Goal: Information Seeking & Learning: Learn about a topic

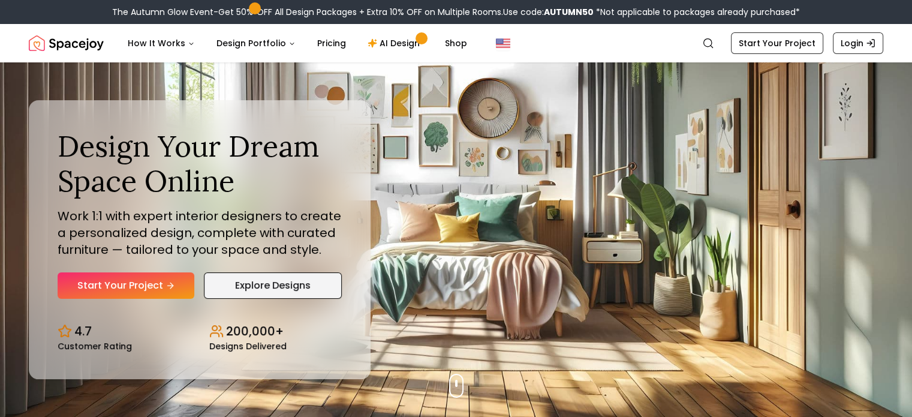
click at [241, 285] on link "Explore Designs" at bounding box center [273, 285] width 138 height 26
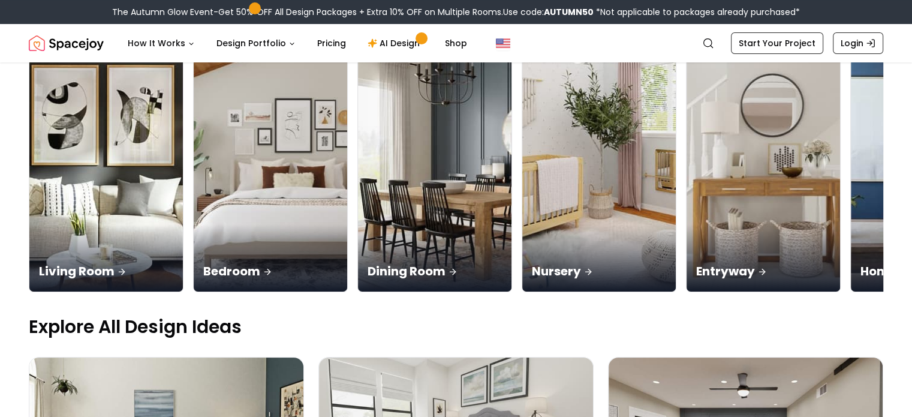
scroll to position [166, 0]
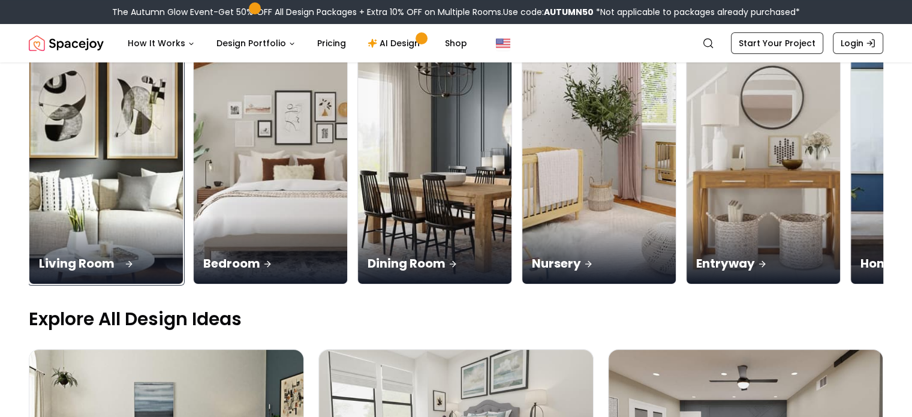
click at [91, 255] on p "Living Room" at bounding box center [106, 263] width 134 height 17
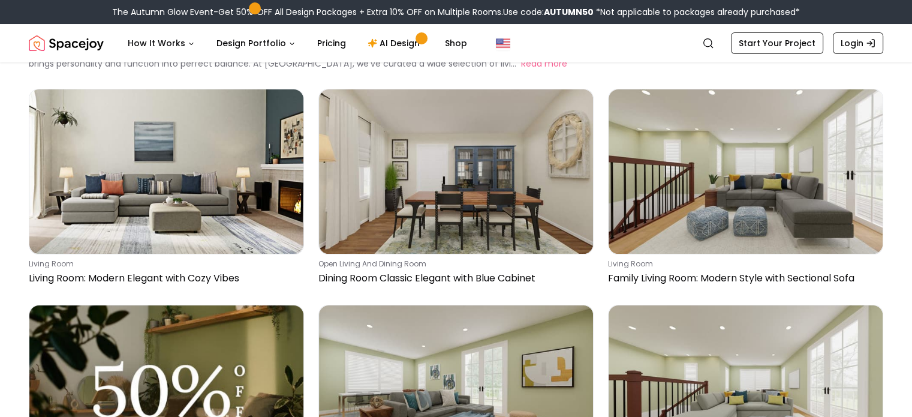
scroll to position [82, 0]
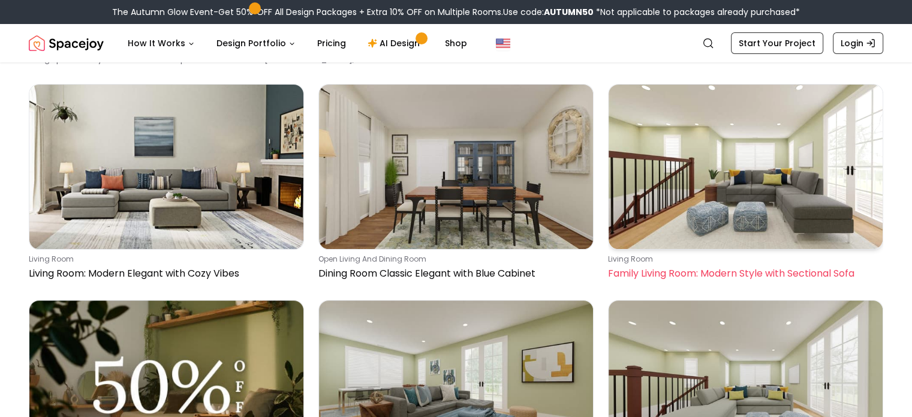
click at [818, 196] on img at bounding box center [746, 167] width 274 height 164
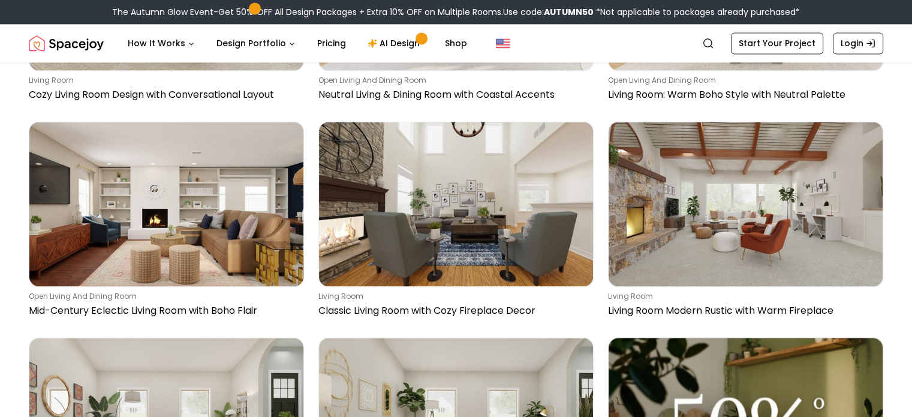
scroll to position [1777, 0]
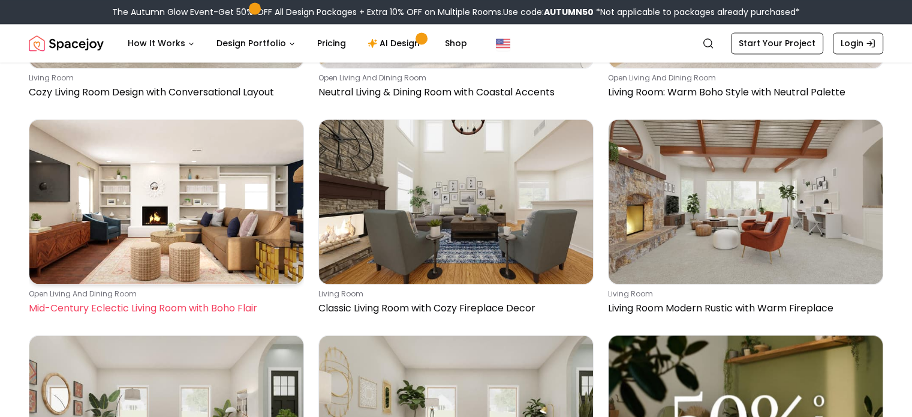
click at [235, 227] on img at bounding box center [166, 201] width 274 height 164
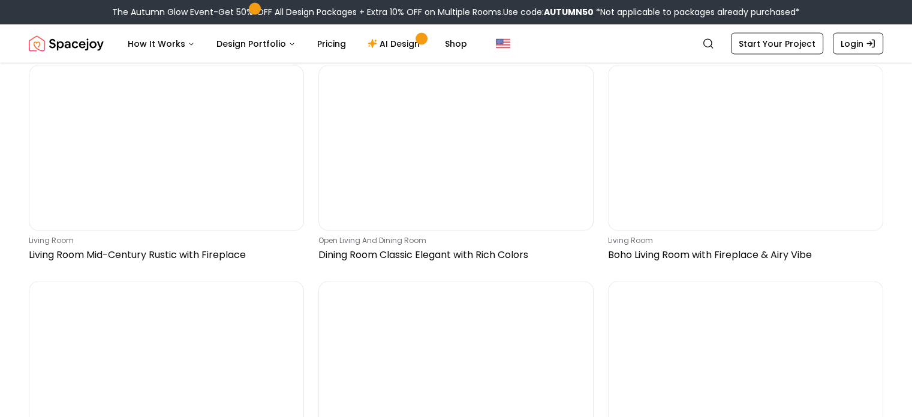
scroll to position [2267, 0]
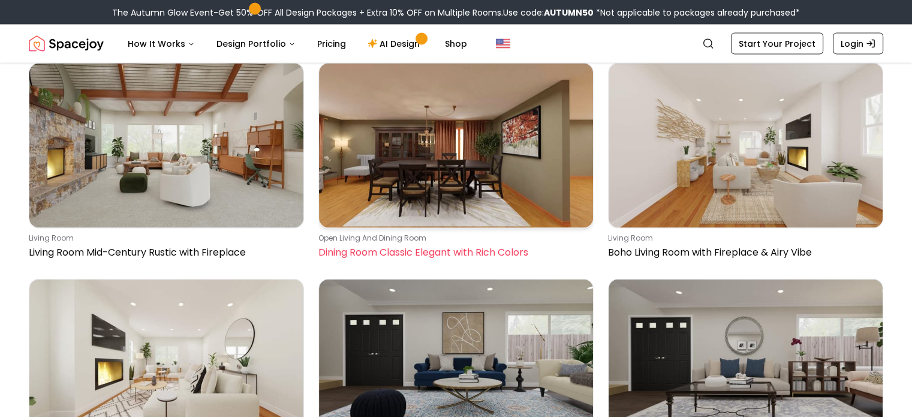
click at [475, 200] on img at bounding box center [456, 145] width 274 height 164
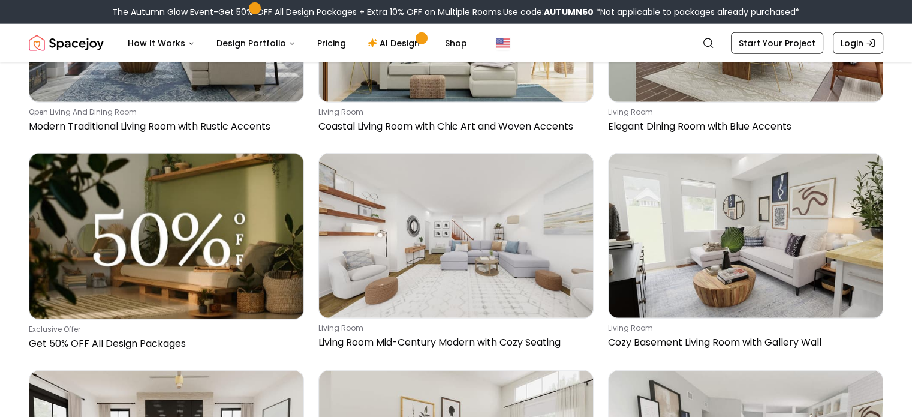
scroll to position [3040, 0]
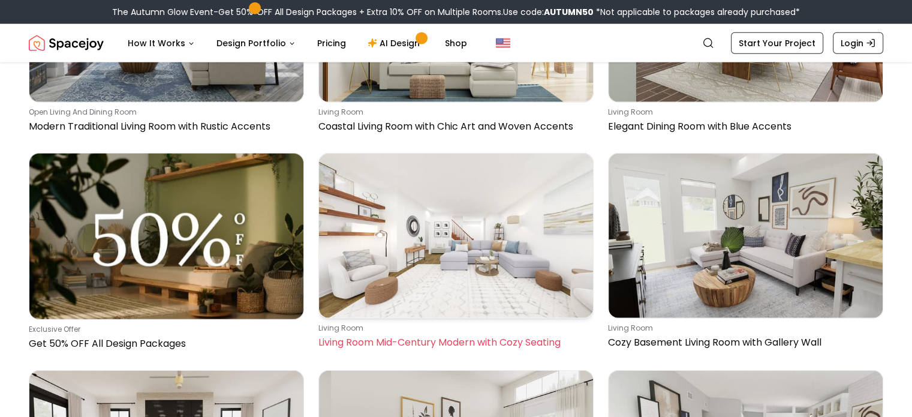
click at [467, 248] on img at bounding box center [456, 236] width 274 height 164
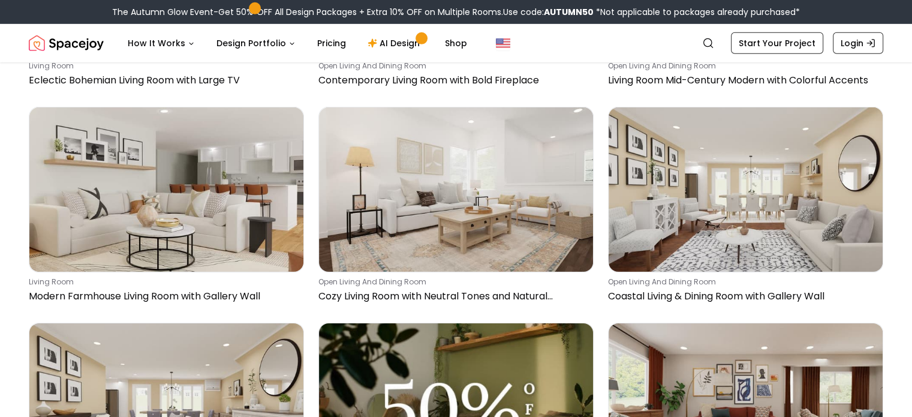
scroll to position [3737, 0]
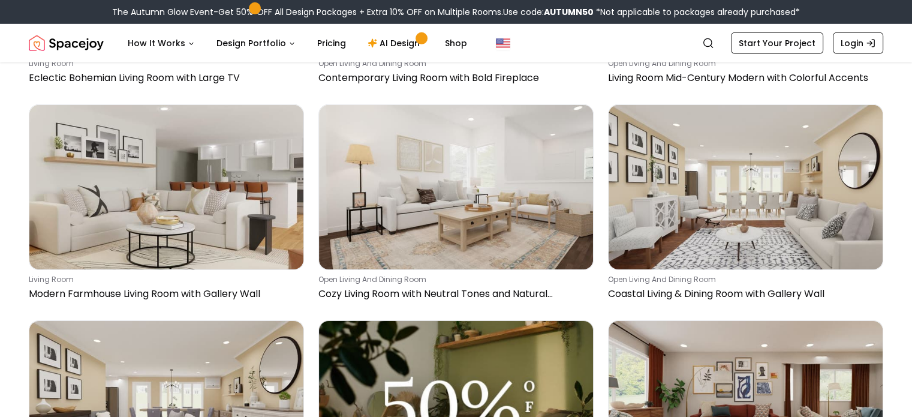
click at [124, 202] on img at bounding box center [166, 187] width 274 height 164
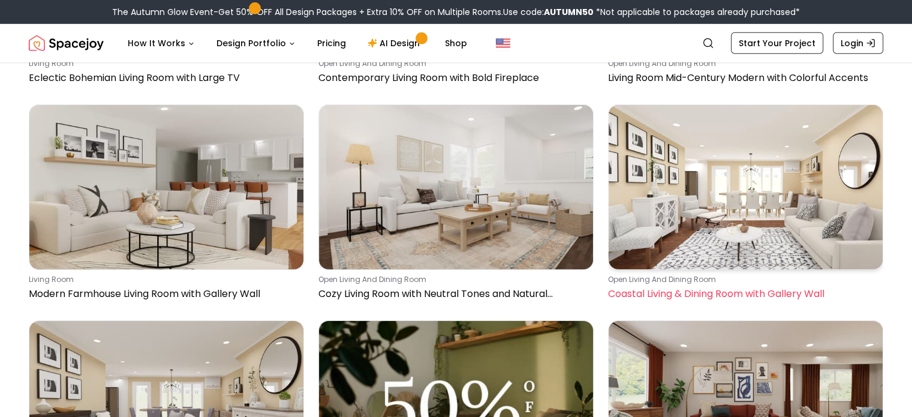
click at [747, 194] on img at bounding box center [746, 187] width 274 height 164
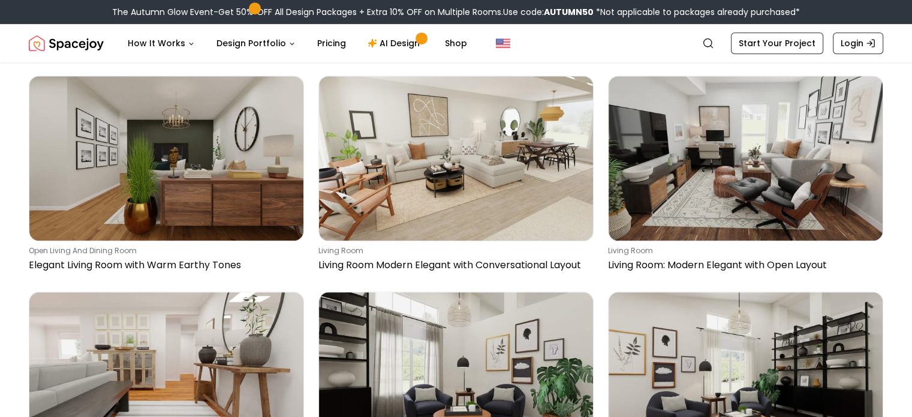
scroll to position [5281, 0]
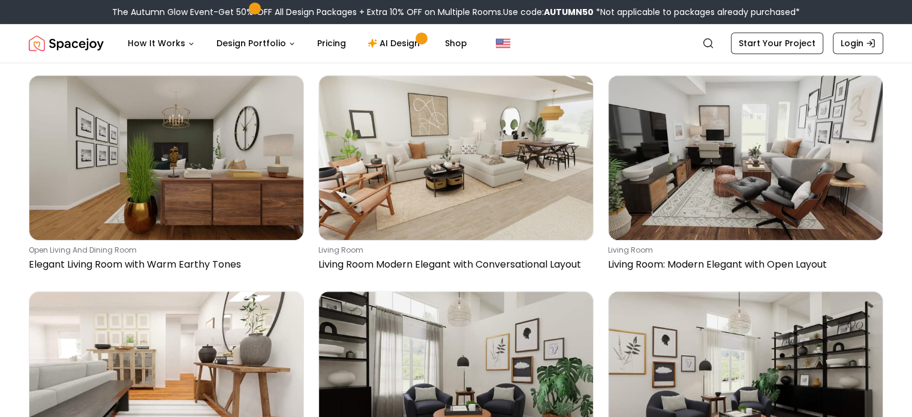
click at [158, 306] on img at bounding box center [166, 373] width 274 height 164
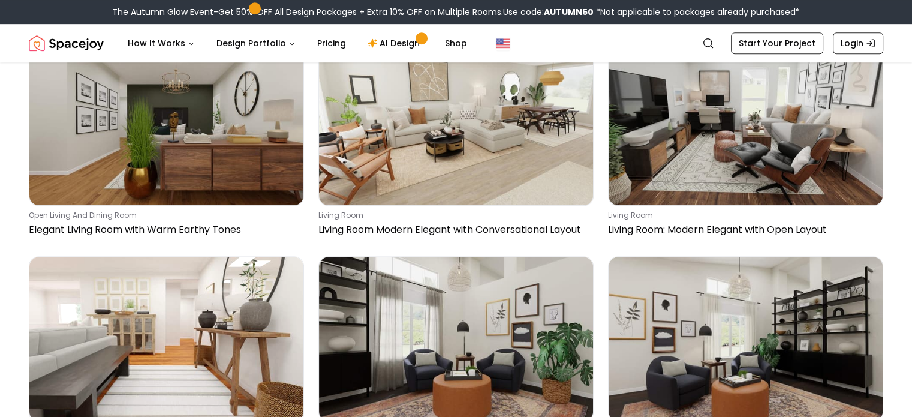
scroll to position [5317, 0]
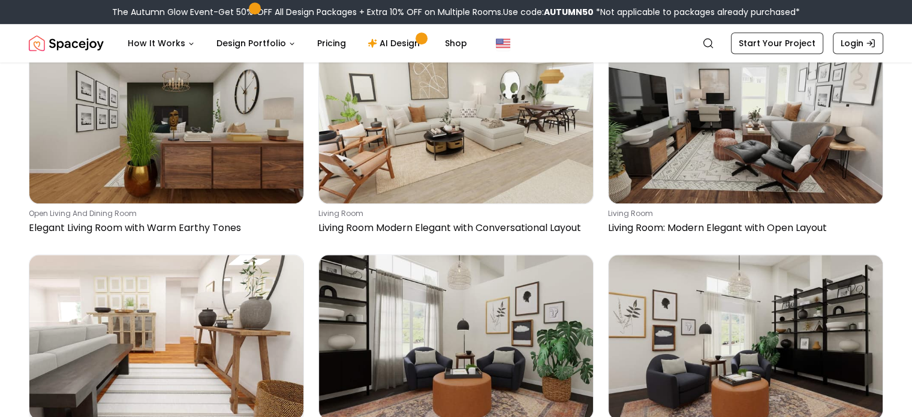
click at [809, 139] on img at bounding box center [746, 121] width 274 height 164
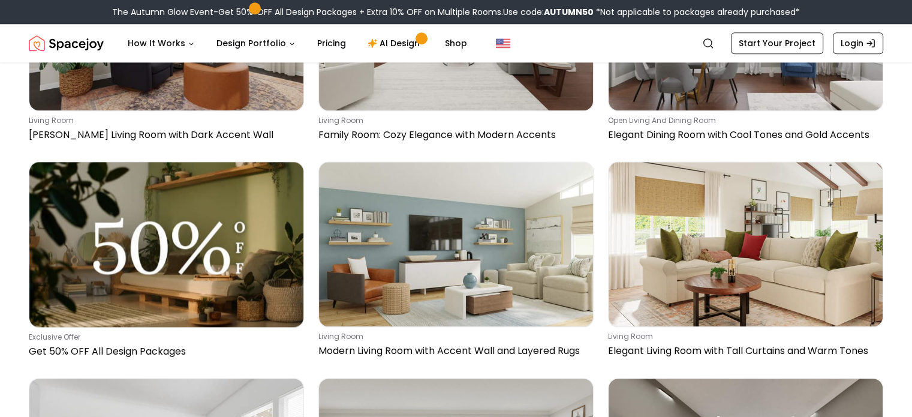
scroll to position [5840, 0]
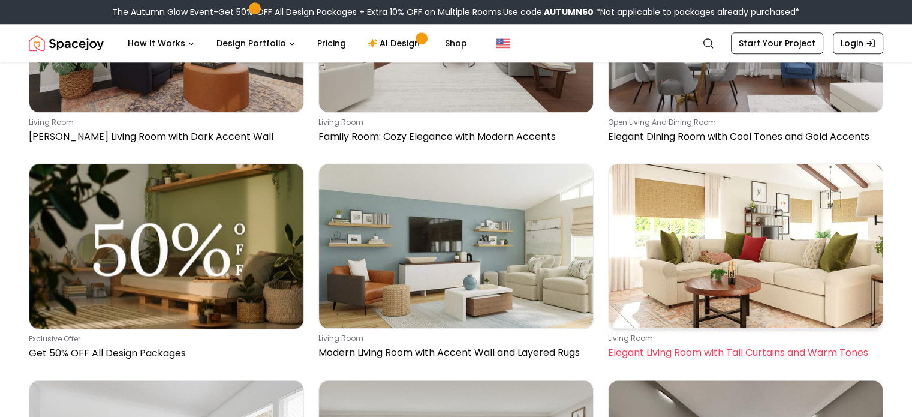
click at [713, 266] on img at bounding box center [746, 246] width 274 height 164
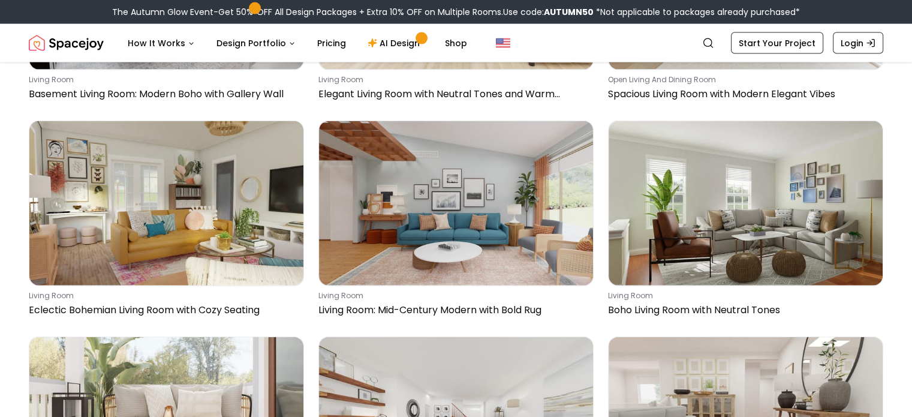
scroll to position [7182, 0]
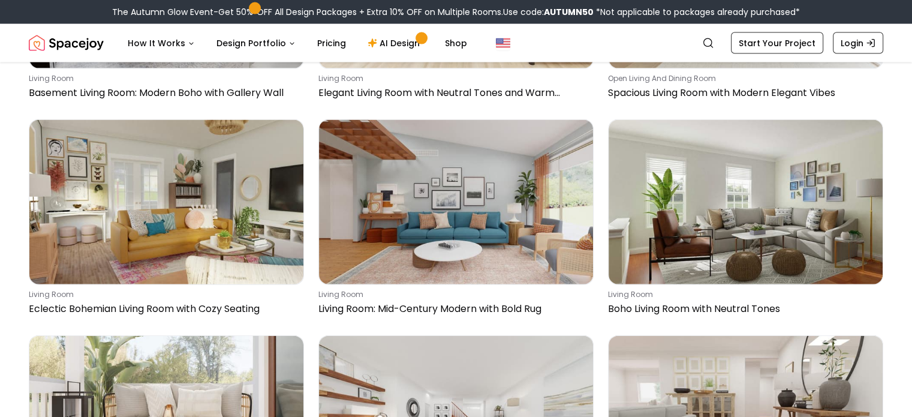
click at [816, 195] on img at bounding box center [746, 202] width 274 height 164
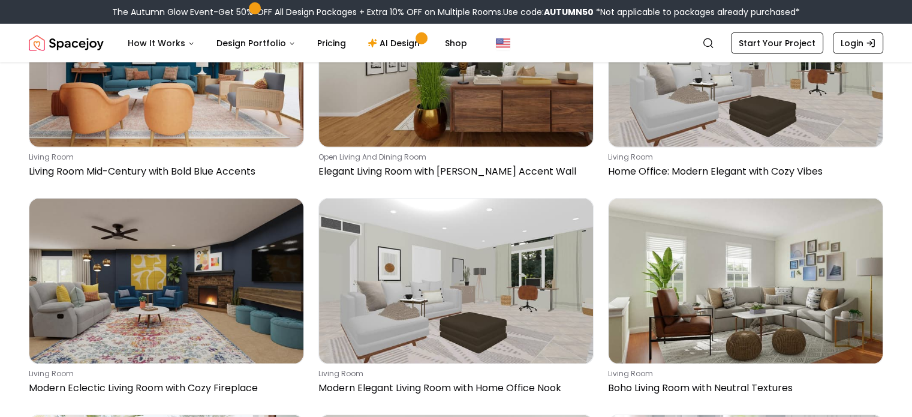
scroll to position [7972, 0]
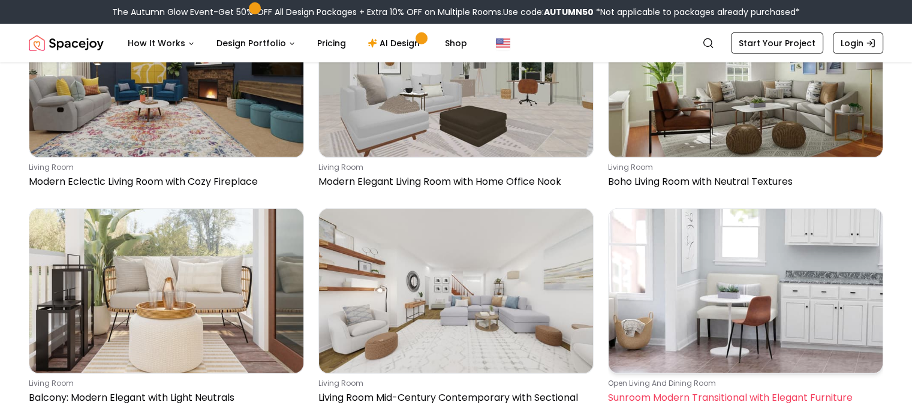
scroll to position [8179, 0]
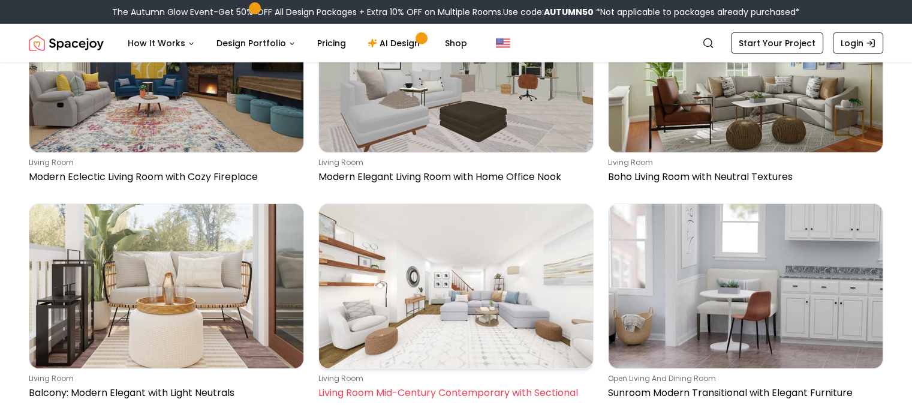
click at [518, 296] on img at bounding box center [456, 286] width 274 height 164
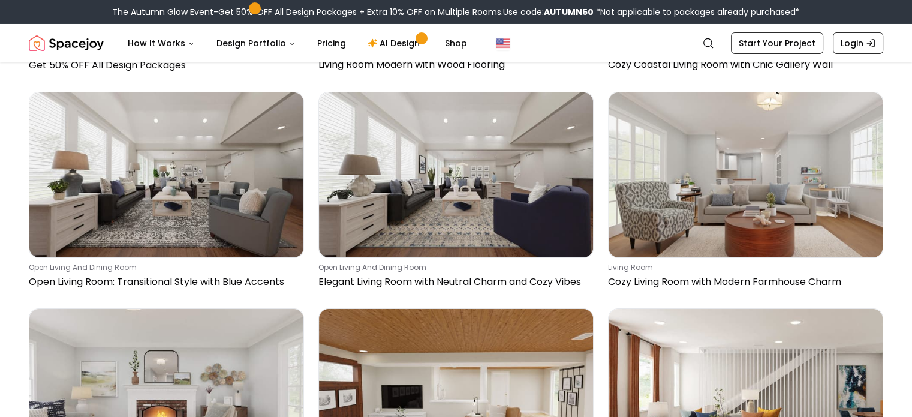
scroll to position [8939, 0]
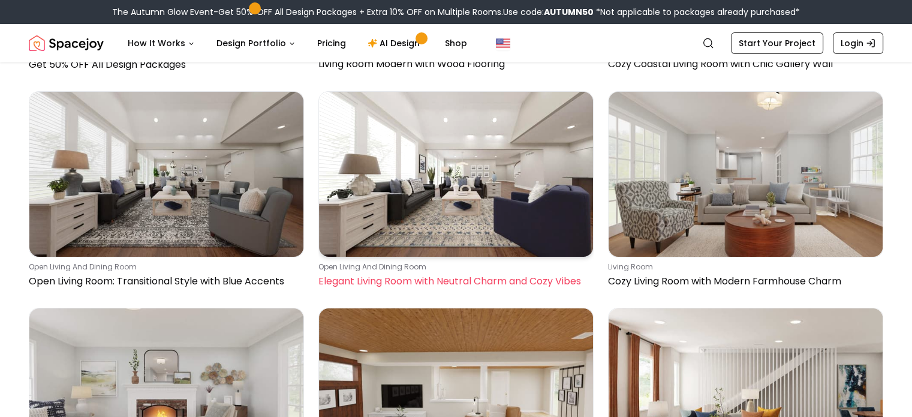
click at [515, 209] on img at bounding box center [456, 174] width 274 height 164
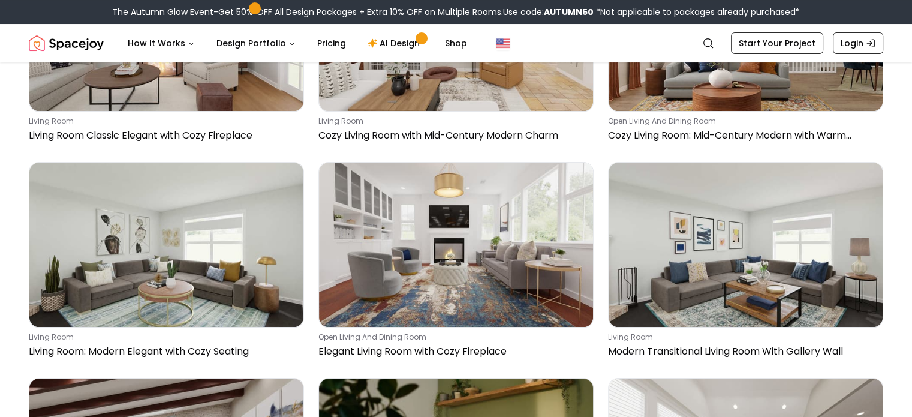
scroll to position [9304, 0]
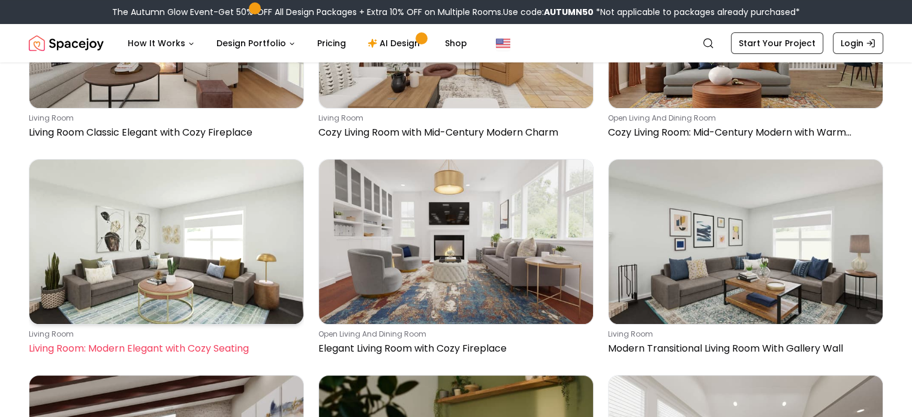
click at [158, 235] on img at bounding box center [166, 242] width 274 height 164
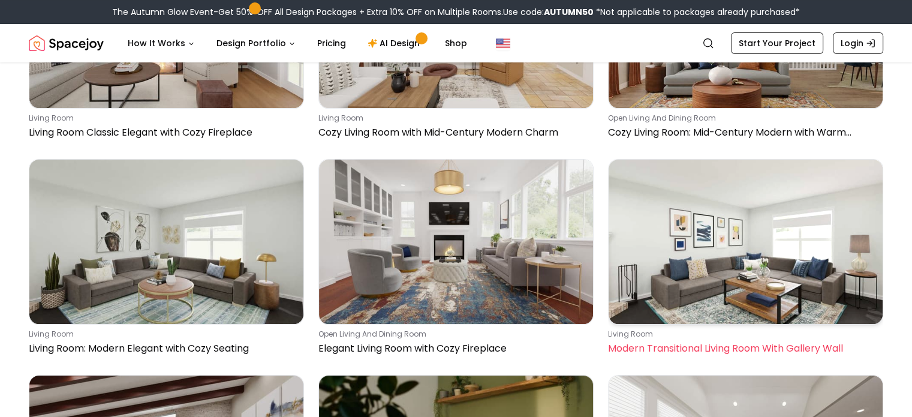
click at [806, 275] on img at bounding box center [746, 242] width 274 height 164
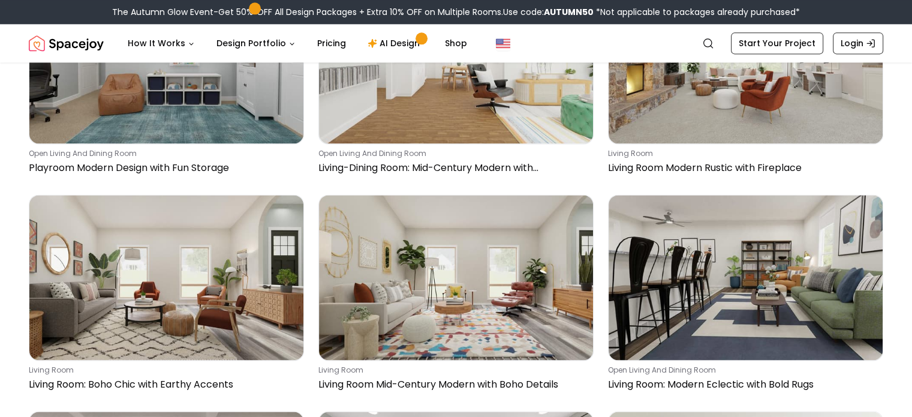
scroll to position [10782, 0]
click at [713, 45] on icon "Global" at bounding box center [708, 43] width 12 height 12
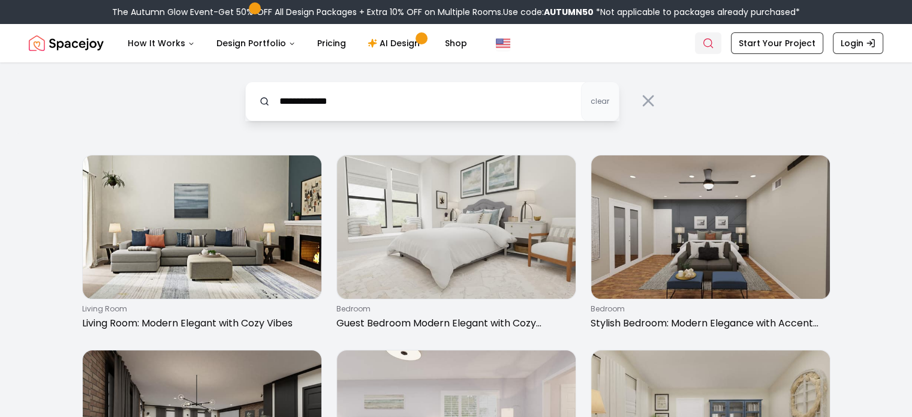
click at [281, 104] on input "**********" at bounding box center [432, 102] width 374 height 40
type input "**********"
click at [648, 108] on icon at bounding box center [648, 100] width 19 height 19
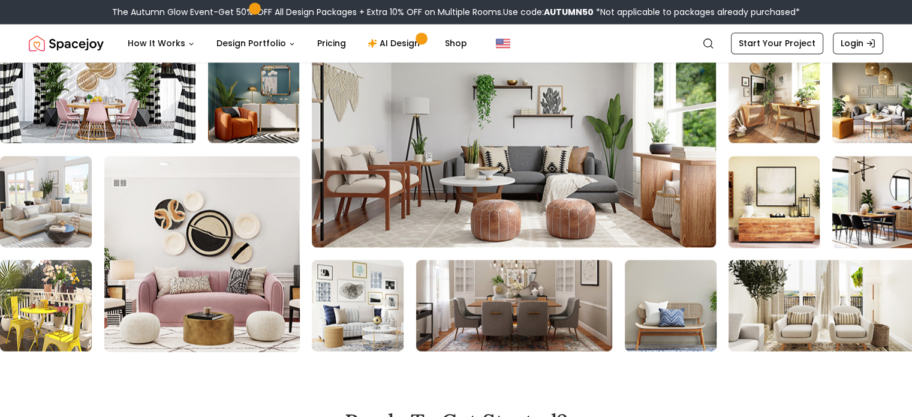
scroll to position [1962, 0]
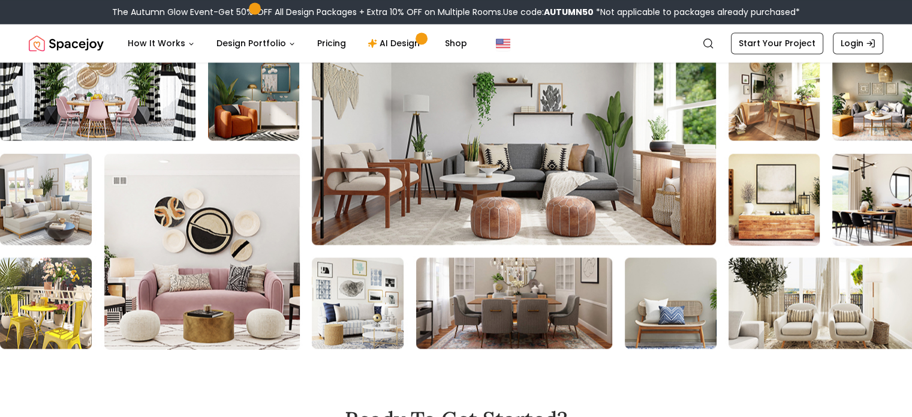
click at [708, 46] on icon "Global" at bounding box center [708, 43] width 12 height 12
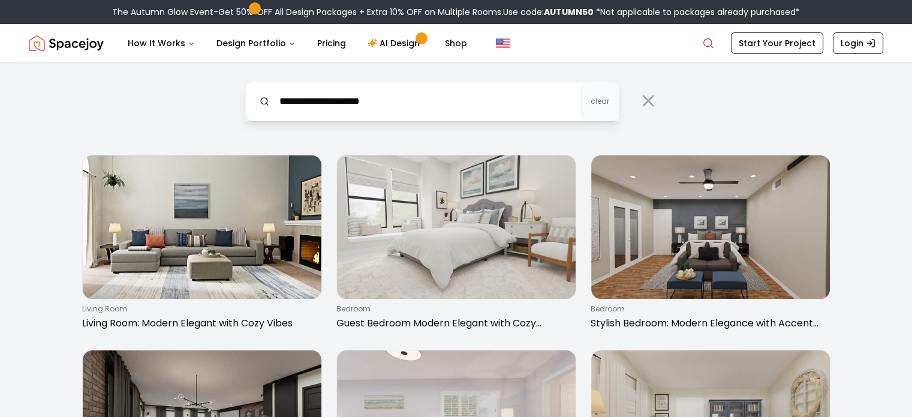
type input "**********"
click at [265, 106] on div at bounding box center [265, 102] width 10 height 40
click at [257, 103] on input "**********" at bounding box center [432, 102] width 374 height 40
click at [264, 101] on icon at bounding box center [265, 102] width 10 height 10
click at [270, 101] on input "**********" at bounding box center [432, 102] width 374 height 40
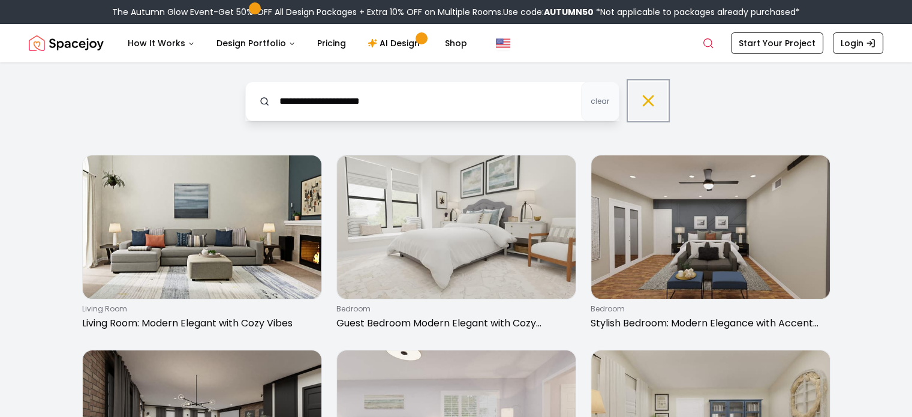
click at [647, 101] on icon at bounding box center [649, 101] width 10 height 10
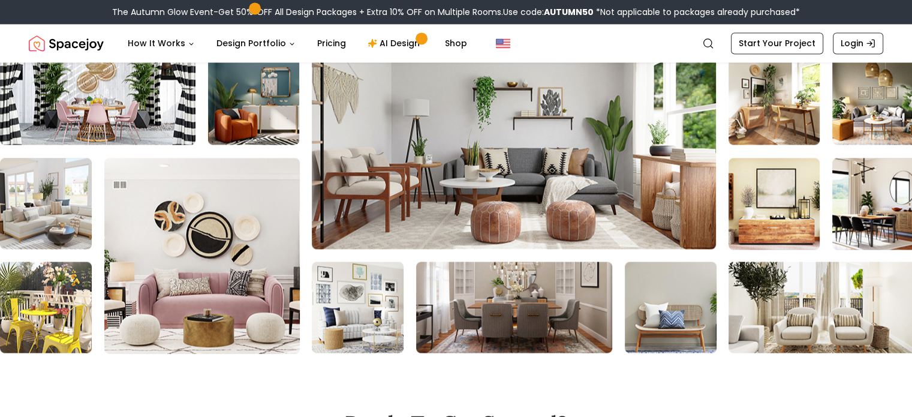
scroll to position [1962, 0]
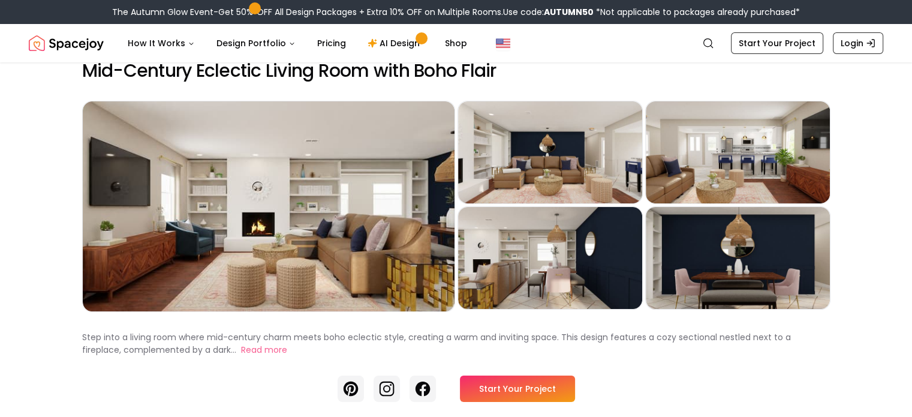
scroll to position [21, 0]
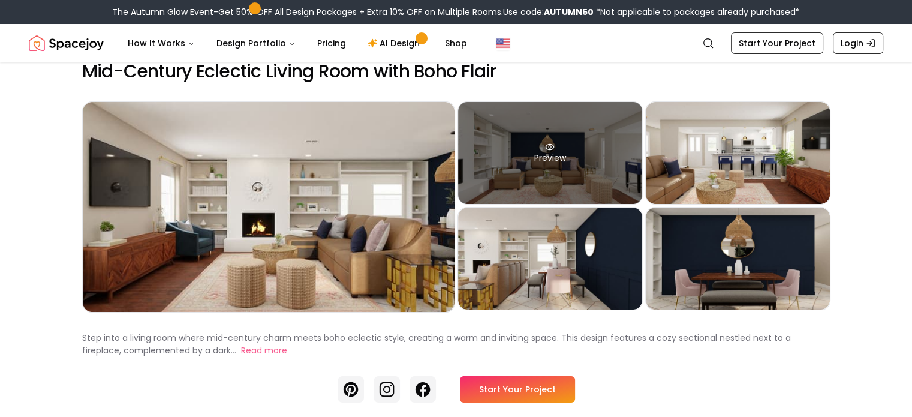
click at [563, 187] on div "Preview" at bounding box center [550, 153] width 184 height 102
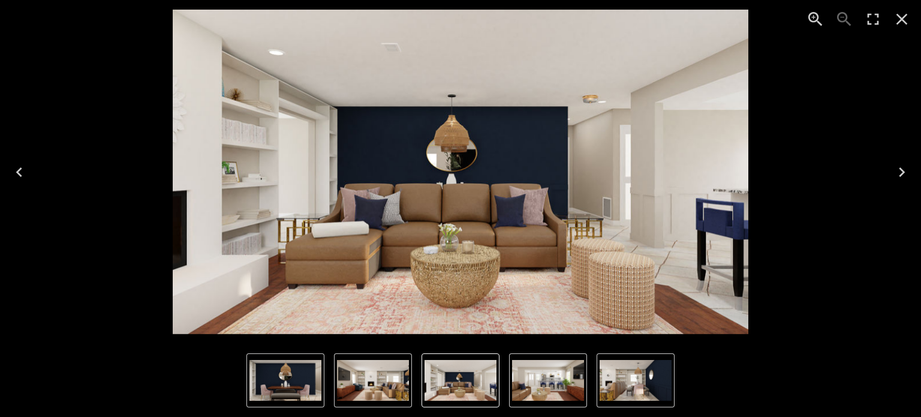
click at [897, 180] on icon "Next" at bounding box center [901, 172] width 19 height 19
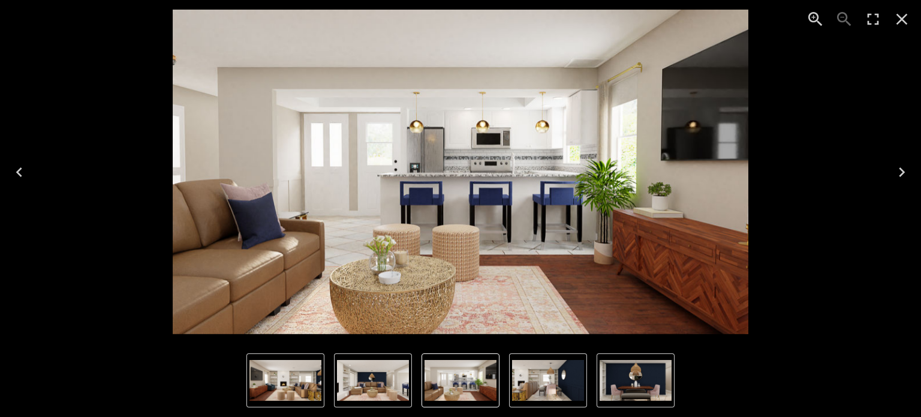
click at [895, 179] on icon "Next" at bounding box center [901, 172] width 19 height 19
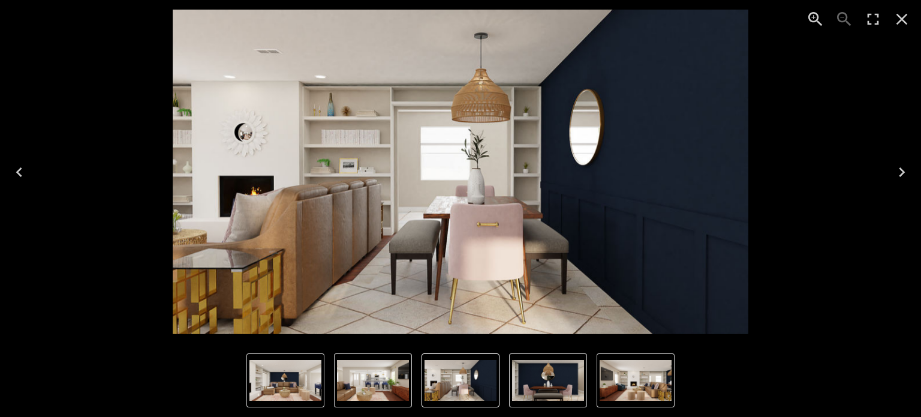
click at [903, 180] on icon "Next" at bounding box center [901, 172] width 19 height 19
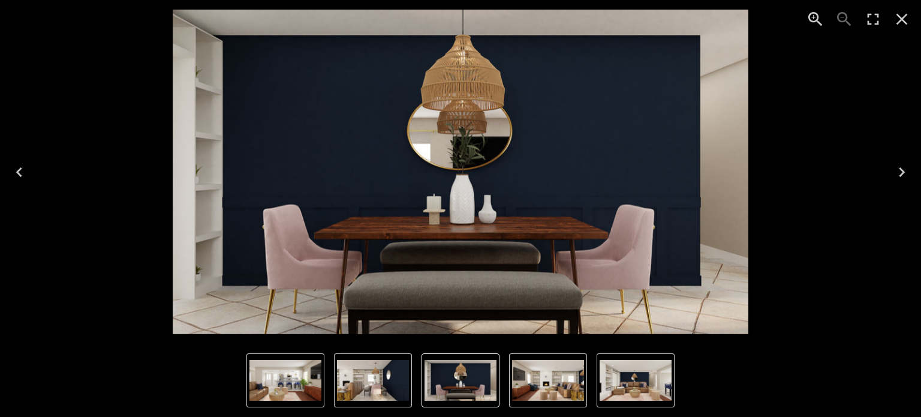
click at [900, 175] on icon "Next" at bounding box center [902, 172] width 6 height 10
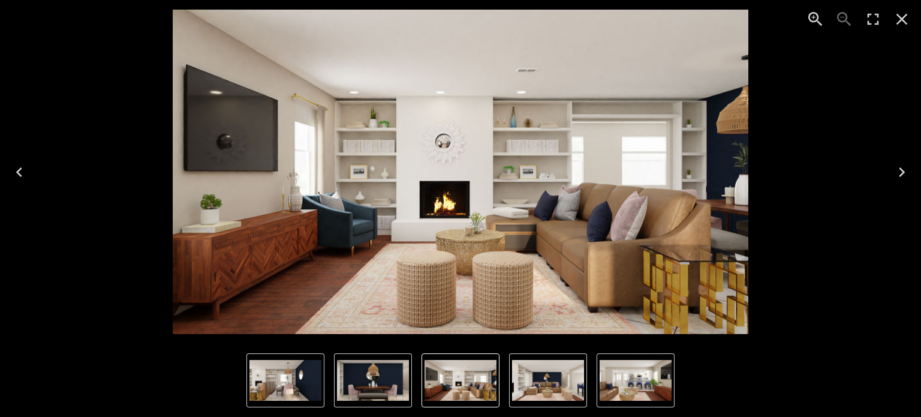
click at [912, 14] on button "Close" at bounding box center [902, 19] width 29 height 29
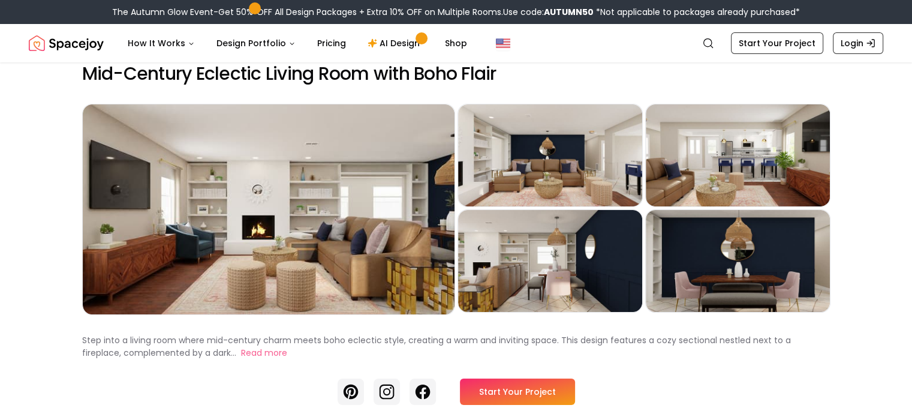
scroll to position [0, 0]
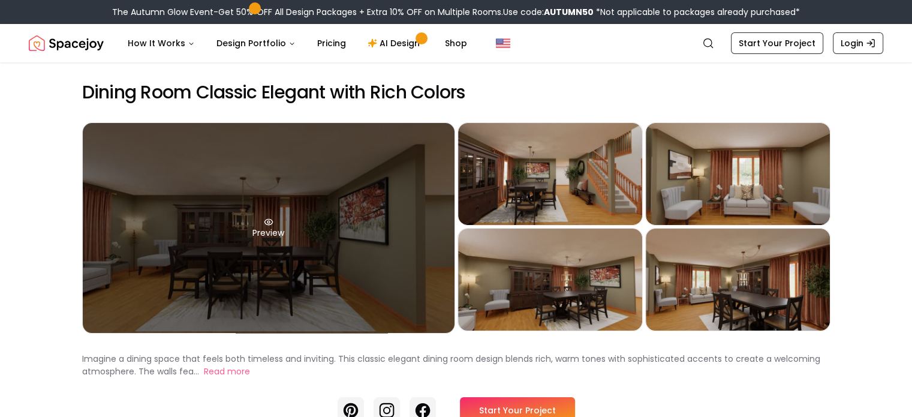
click at [168, 241] on div "Preview" at bounding box center [269, 228] width 372 height 210
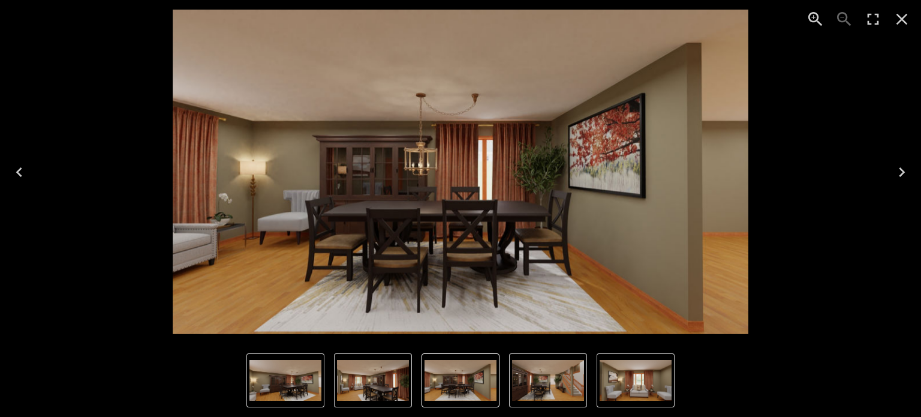
click at [904, 176] on icon "Next" at bounding box center [901, 172] width 19 height 19
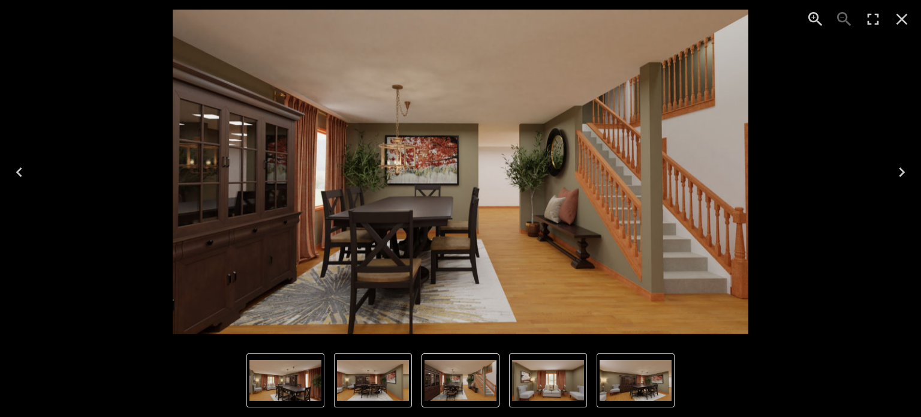
click at [900, 173] on icon "Next" at bounding box center [901, 172] width 19 height 19
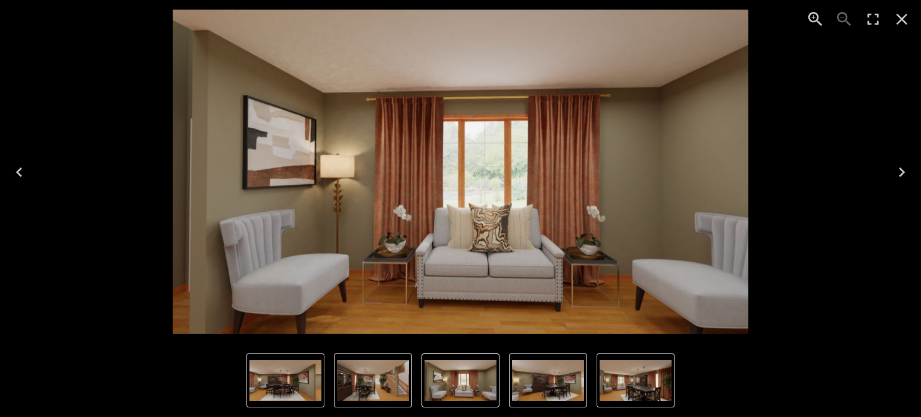
click at [900, 182] on button "Next" at bounding box center [902, 172] width 38 height 48
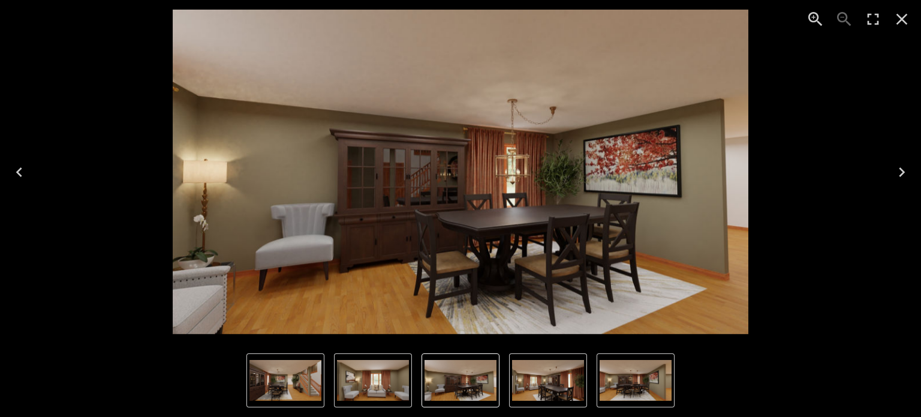
click at [903, 173] on icon "Next" at bounding box center [902, 172] width 6 height 10
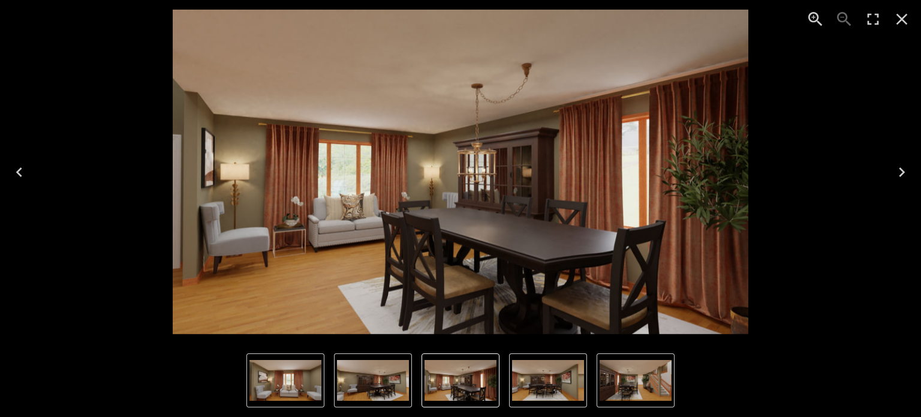
click at [903, 169] on icon "Next" at bounding box center [901, 172] width 19 height 19
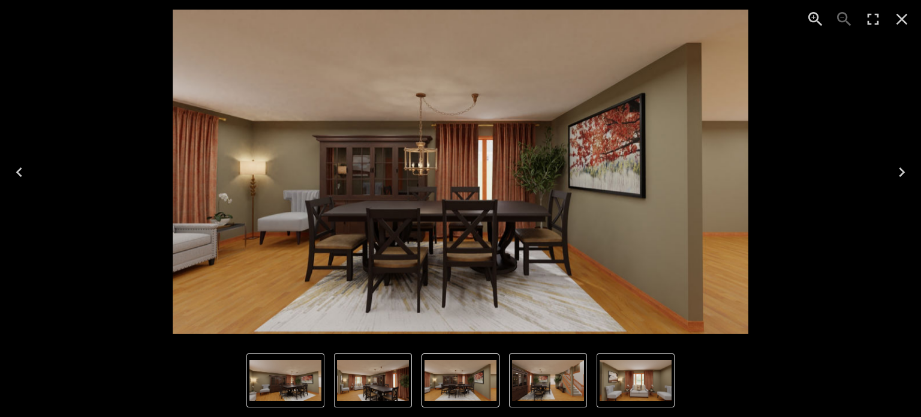
click at [907, 173] on icon "Next" at bounding box center [901, 172] width 19 height 19
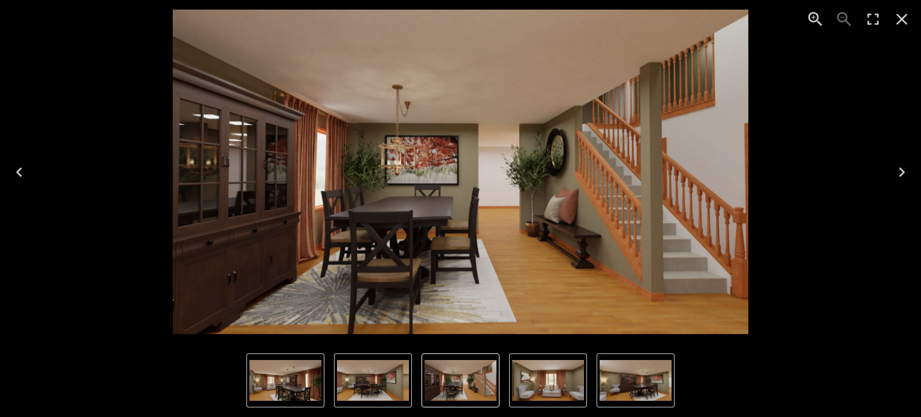
click at [903, 176] on icon "Next" at bounding box center [901, 172] width 19 height 19
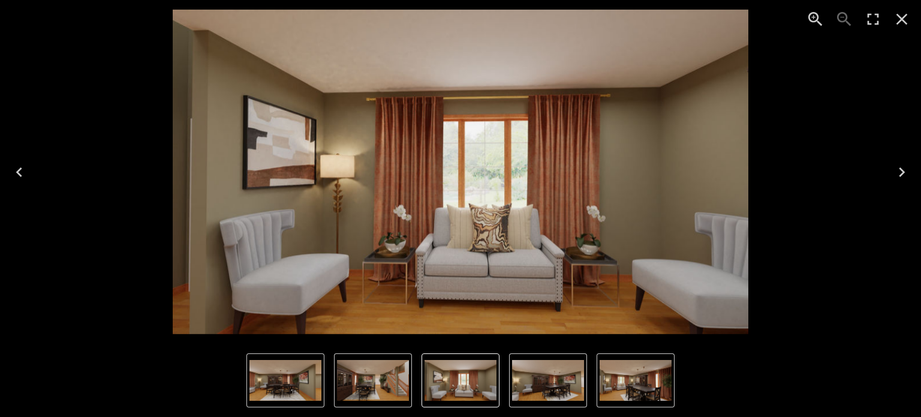
click at [895, 180] on icon "Next" at bounding box center [901, 172] width 19 height 19
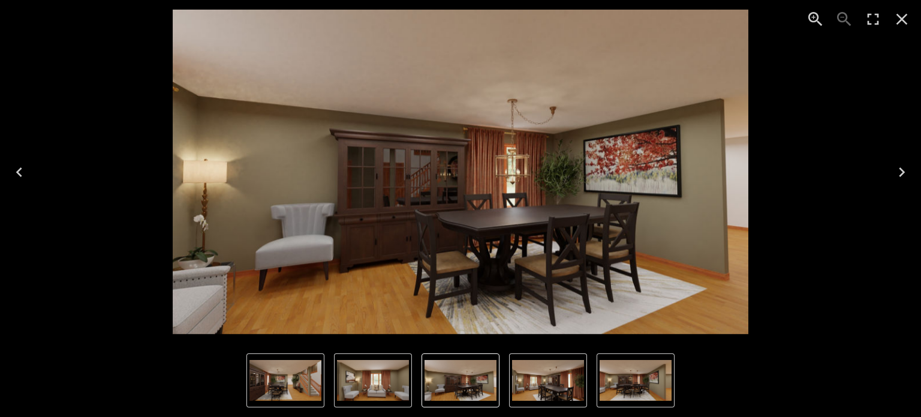
click at [902, 19] on icon "Close" at bounding box center [902, 19] width 11 height 11
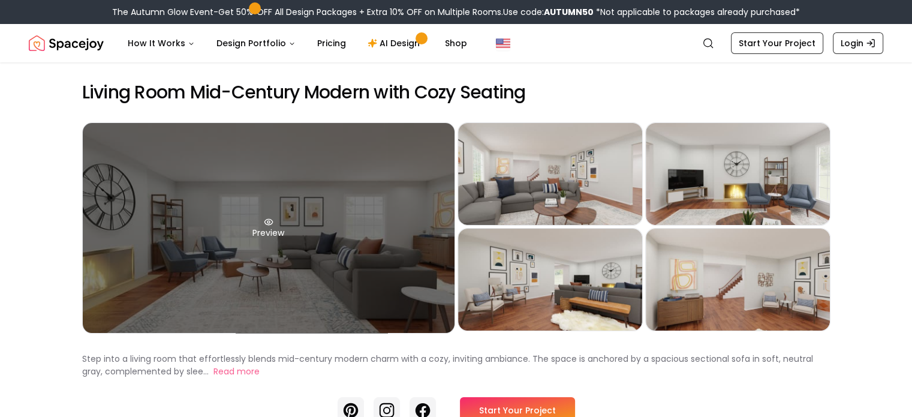
click at [369, 263] on div "Preview" at bounding box center [269, 228] width 372 height 210
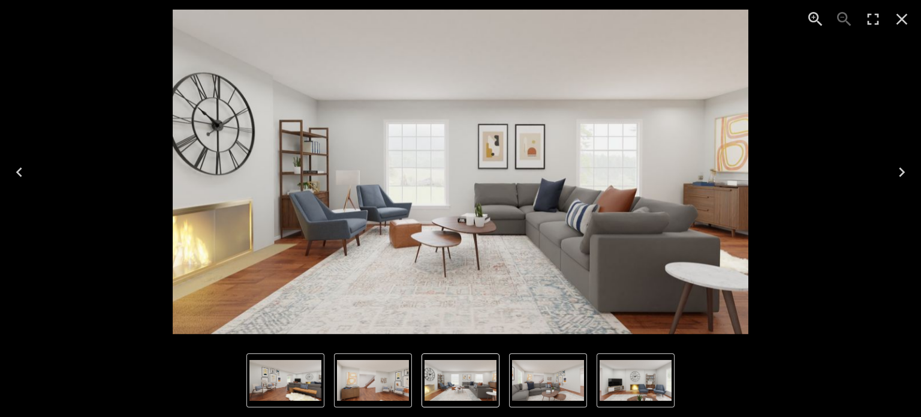
click at [902, 169] on icon "Next" at bounding box center [902, 172] width 6 height 10
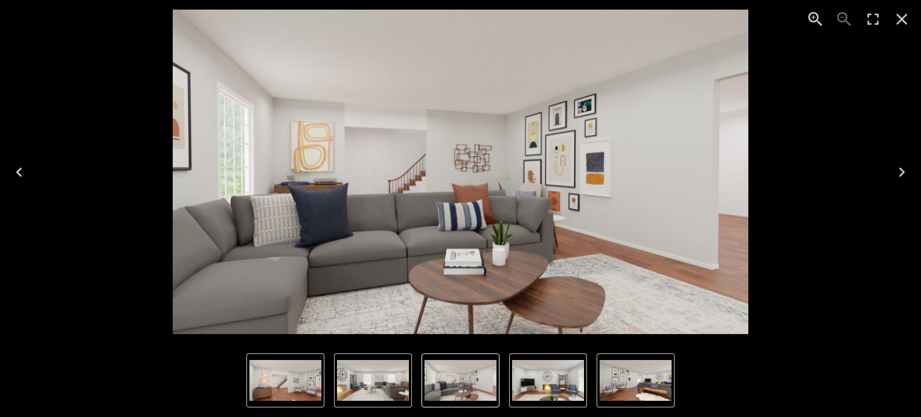
click at [895, 180] on icon "Next" at bounding box center [901, 172] width 19 height 19
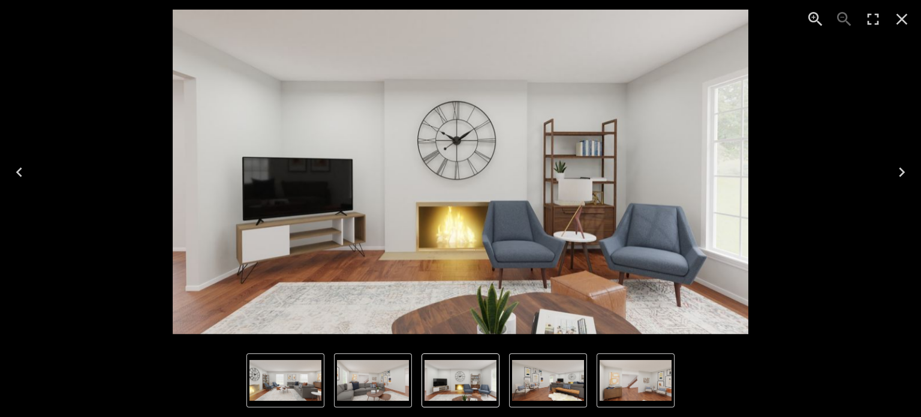
click at [903, 177] on icon "Next" at bounding box center [901, 172] width 19 height 19
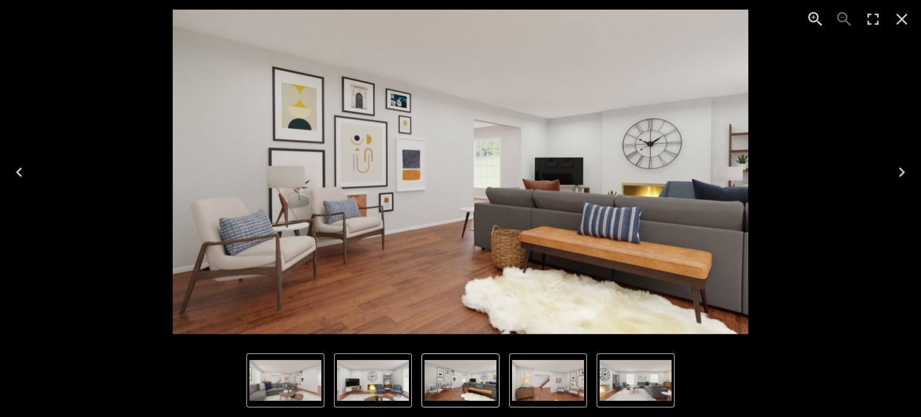
click at [900, 178] on icon "Next" at bounding box center [901, 172] width 19 height 19
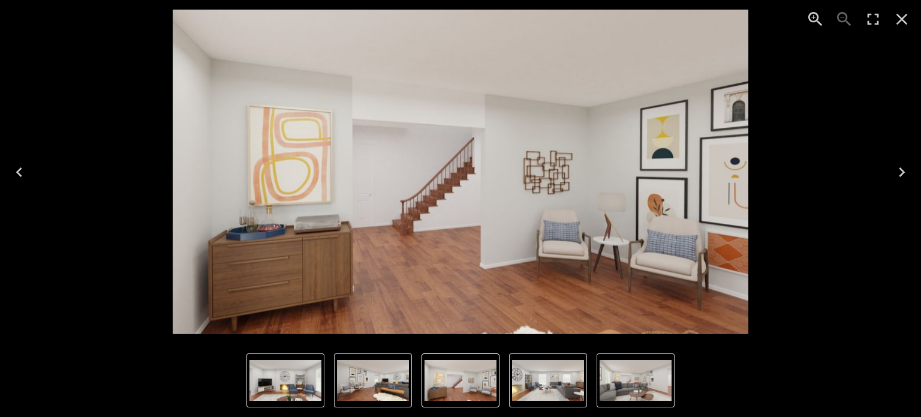
click at [900, 188] on button "Next" at bounding box center [902, 172] width 38 height 48
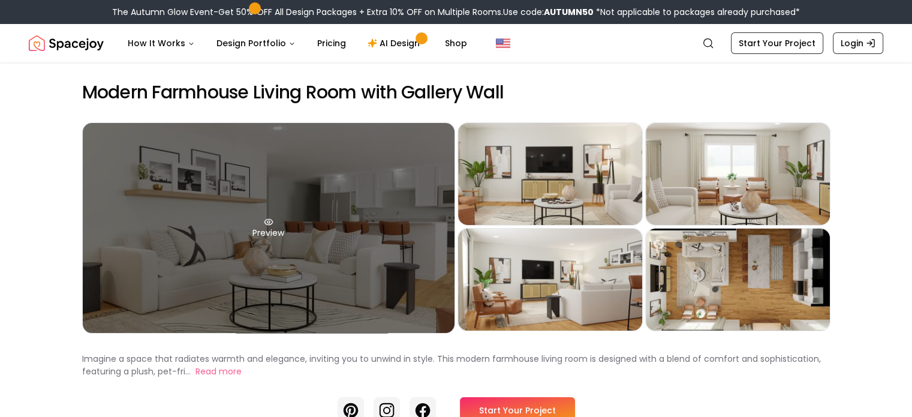
click at [139, 233] on div "Preview" at bounding box center [269, 228] width 372 height 210
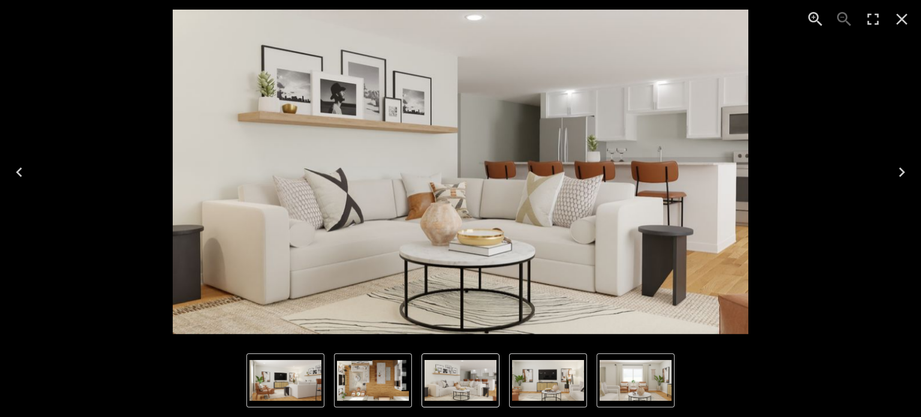
click at [901, 176] on icon "Next" at bounding box center [901, 172] width 19 height 19
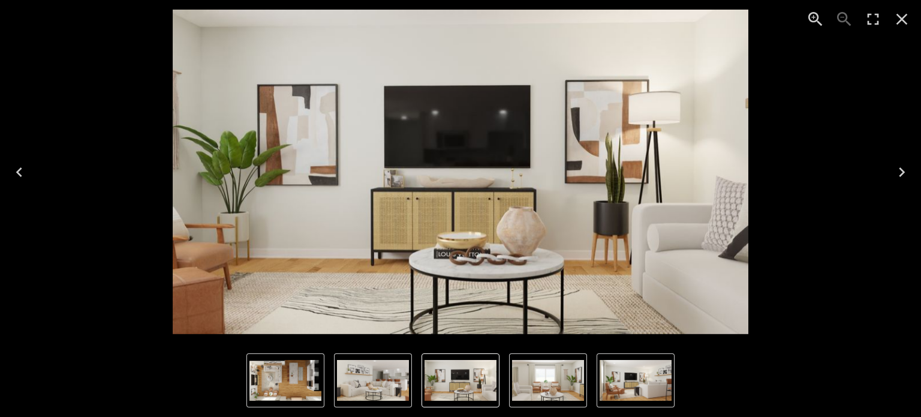
click at [897, 177] on icon "Next" at bounding box center [901, 172] width 19 height 19
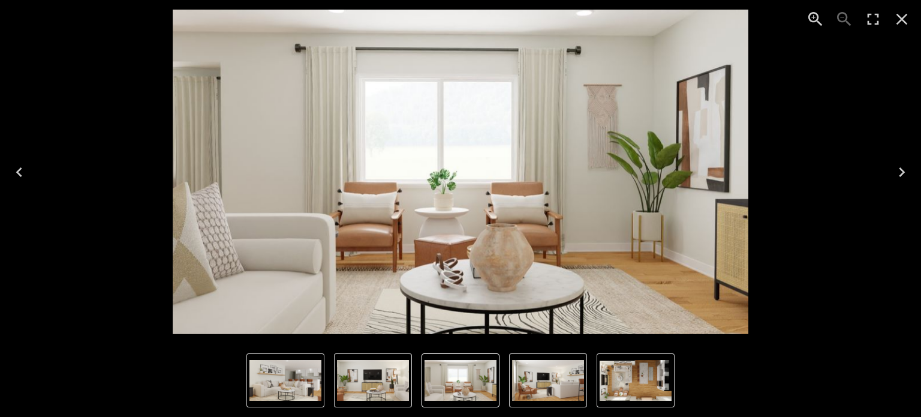
click at [900, 176] on icon "Next" at bounding box center [902, 172] width 6 height 10
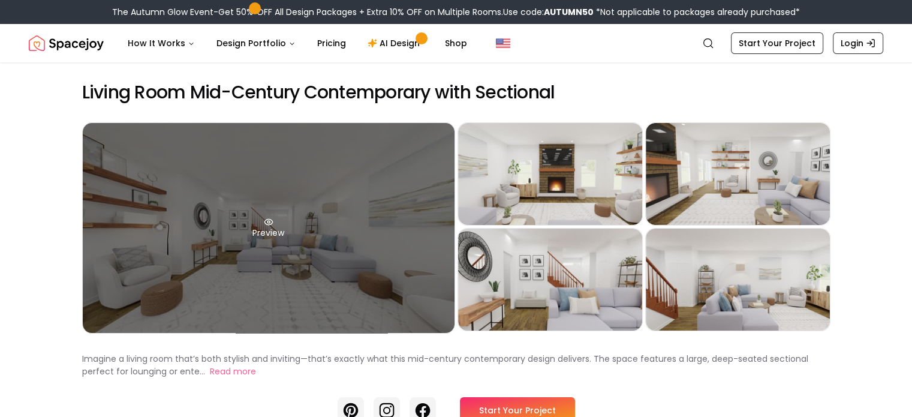
click at [351, 281] on div "Preview" at bounding box center [269, 228] width 372 height 210
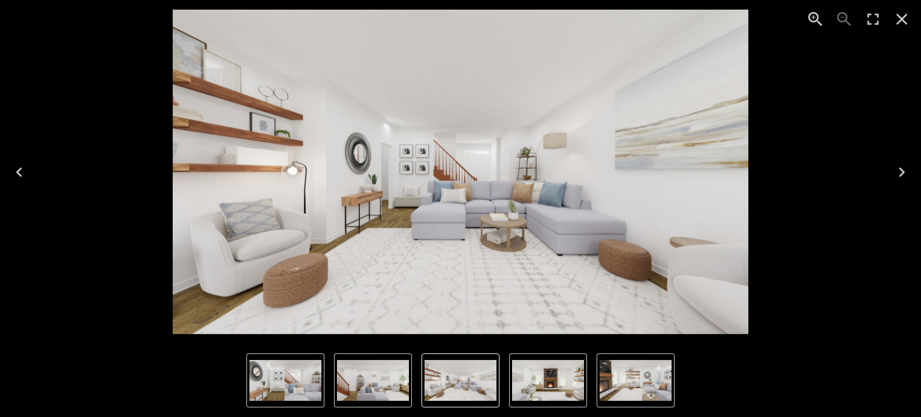
click at [896, 19] on icon "Close" at bounding box center [901, 19] width 19 height 19
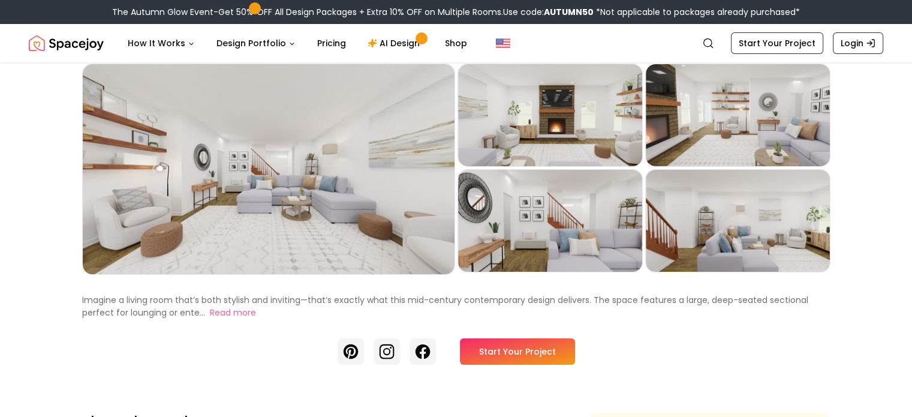
scroll to position [62, 0]
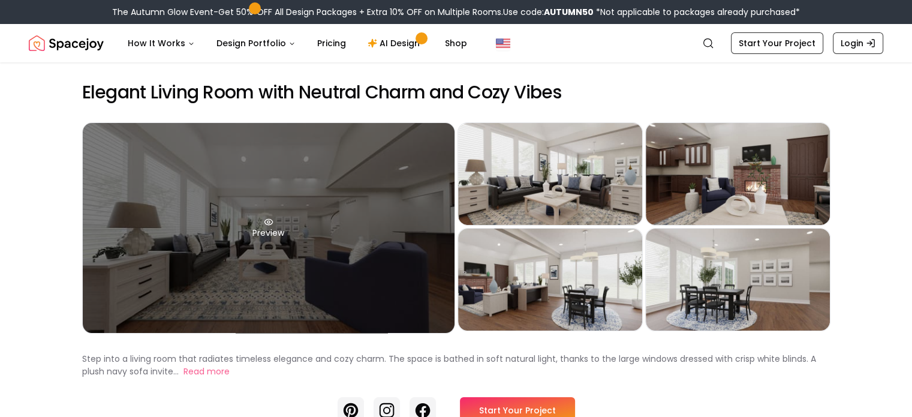
click at [116, 223] on div "Preview" at bounding box center [269, 228] width 372 height 210
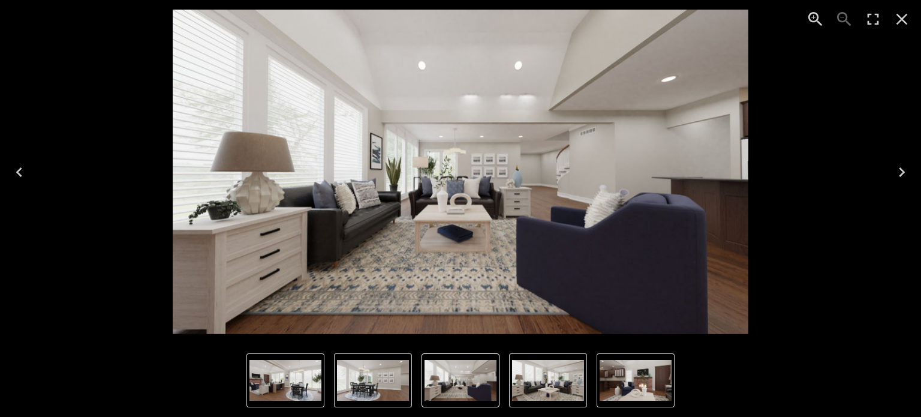
click at [902, 170] on icon "Next" at bounding box center [902, 172] width 6 height 10
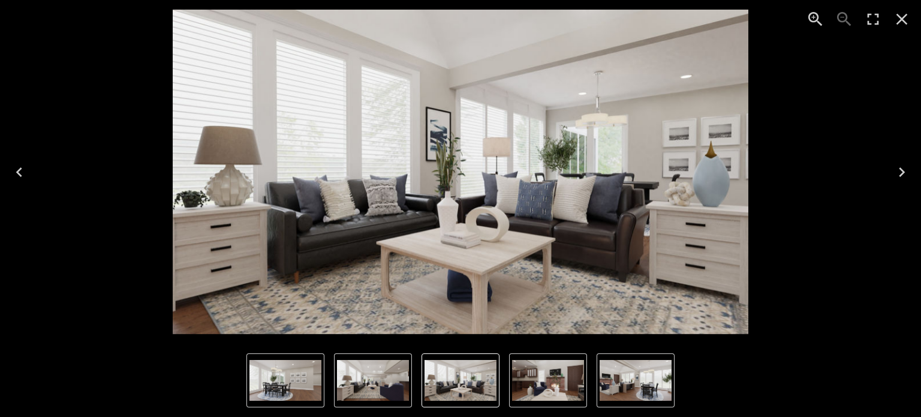
click at [897, 170] on icon "Next" at bounding box center [901, 172] width 19 height 19
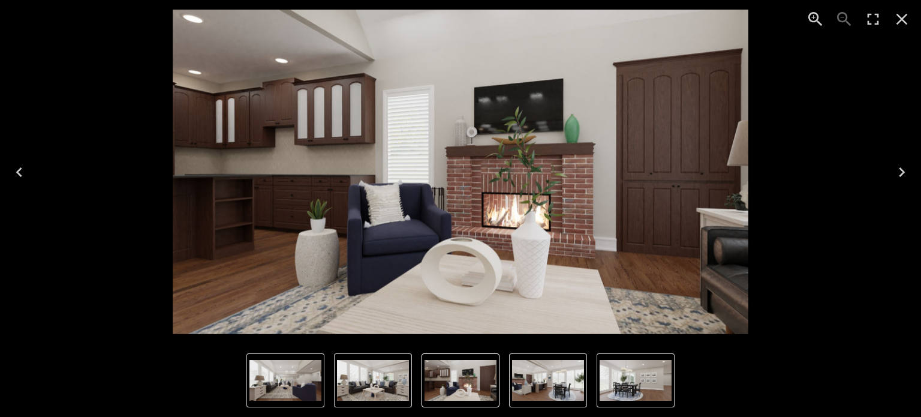
click at [899, 173] on icon "Next" at bounding box center [901, 172] width 19 height 19
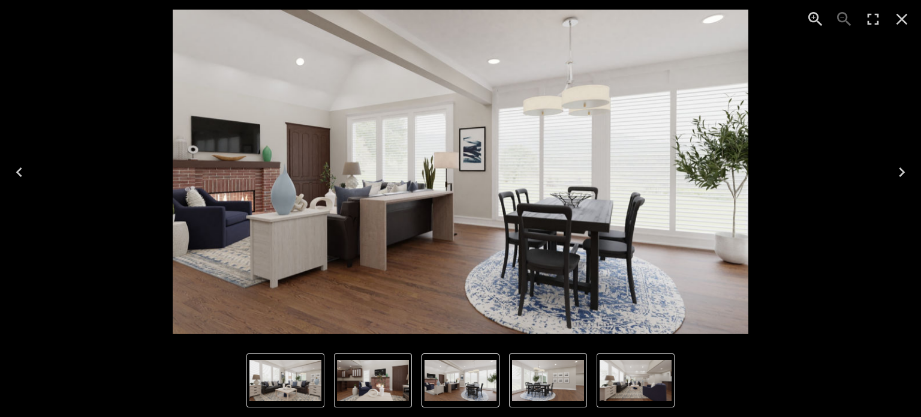
click at [907, 170] on icon "Next" at bounding box center [901, 172] width 19 height 19
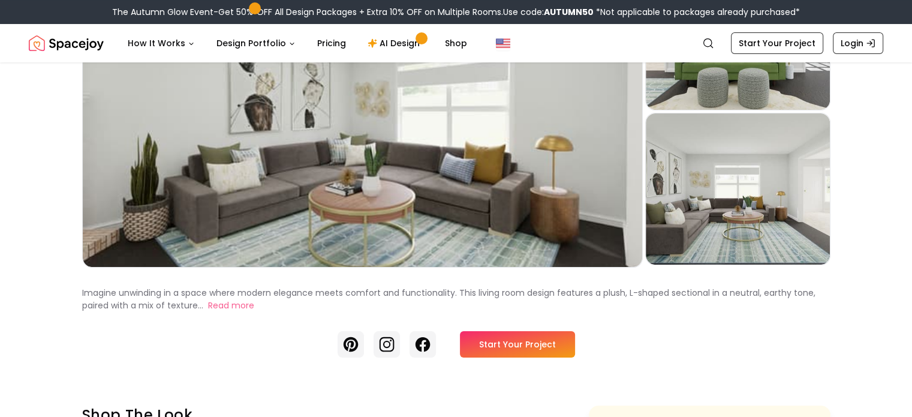
scroll to position [161, 0]
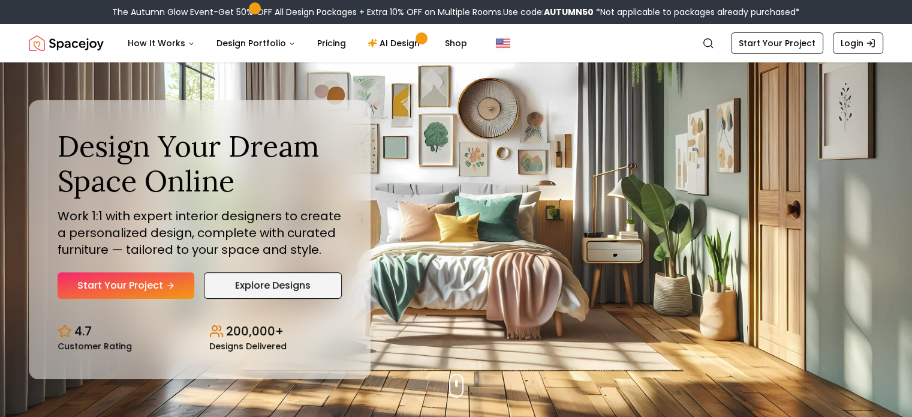
click at [294, 284] on link "Explore Designs" at bounding box center [273, 285] width 138 height 26
click at [275, 287] on link "Explore Designs" at bounding box center [273, 285] width 138 height 26
click at [282, 296] on link "Explore Designs" at bounding box center [273, 285] width 138 height 26
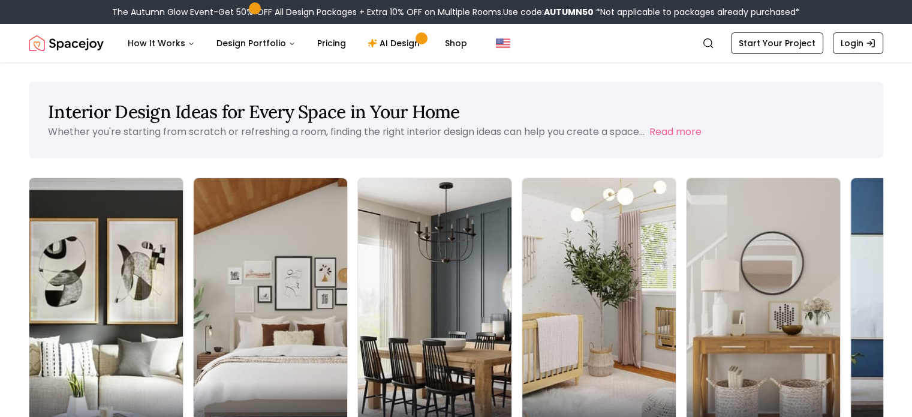
click at [81, 382] on div "Living Room" at bounding box center [106, 415] width 154 height 67
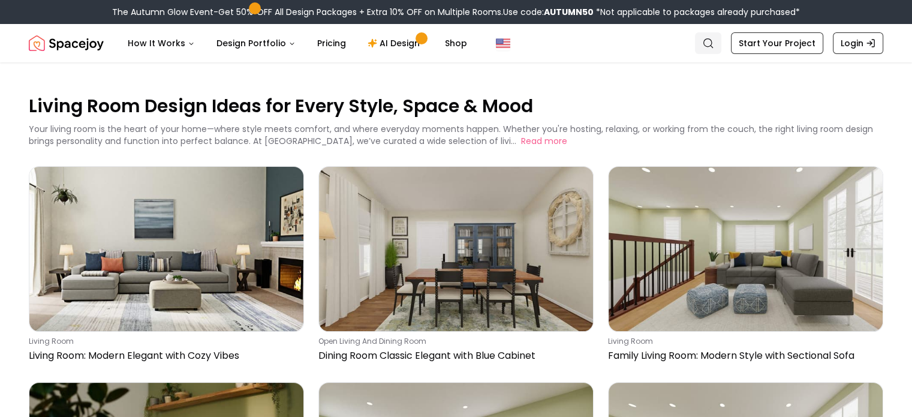
click at [714, 42] on icon "Global" at bounding box center [708, 43] width 12 height 12
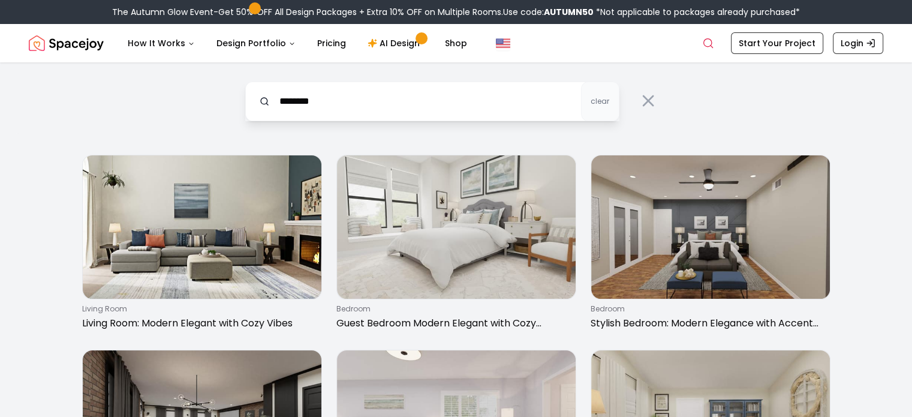
click at [280, 104] on input "********" at bounding box center [432, 102] width 374 height 40
click at [287, 101] on input "********" at bounding box center [432, 102] width 374 height 40
click at [341, 106] on input "*********" at bounding box center [432, 102] width 374 height 40
type input "**********"
click at [597, 106] on button "clear" at bounding box center [600, 102] width 38 height 40
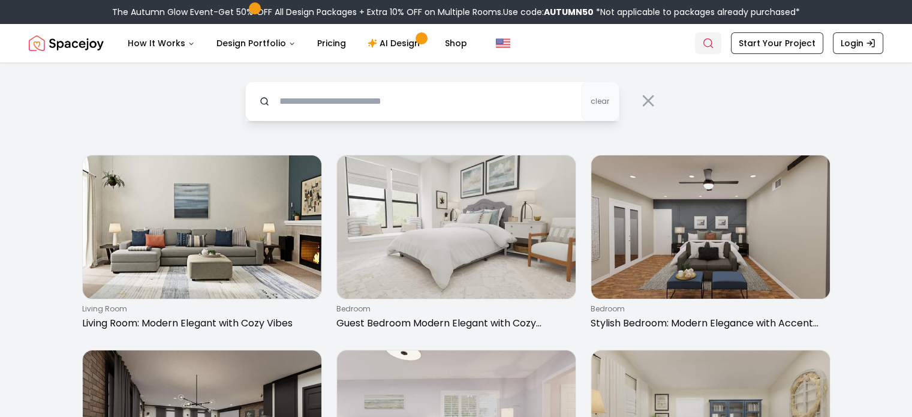
click at [711, 46] on icon "Global" at bounding box center [708, 43] width 12 height 12
click at [714, 38] on icon "Global" at bounding box center [708, 43] width 12 height 12
click at [703, 43] on link "Search" at bounding box center [708, 43] width 26 height 22
click at [345, 99] on input "text" at bounding box center [432, 102] width 374 height 40
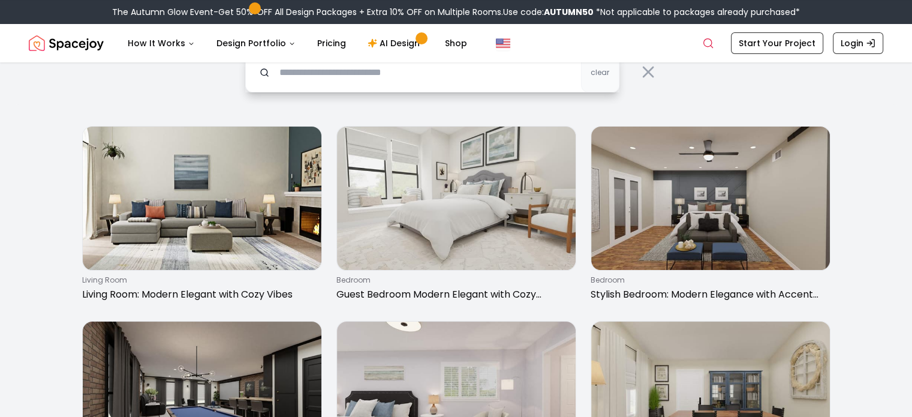
scroll to position [42, 0]
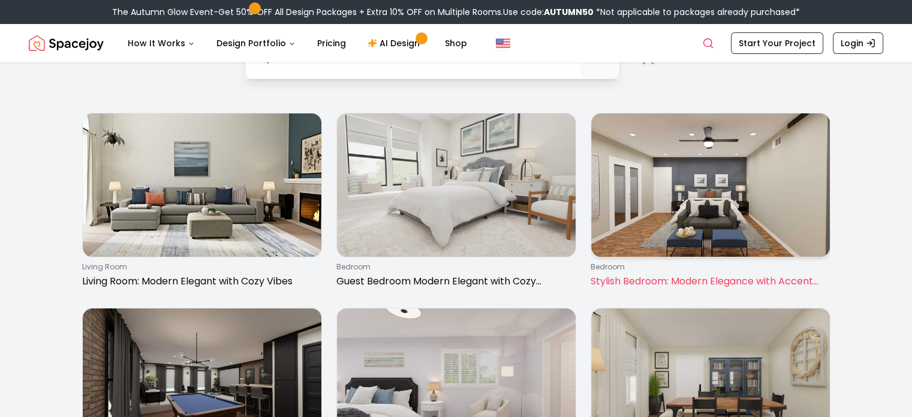
click at [744, 239] on img at bounding box center [710, 184] width 239 height 143
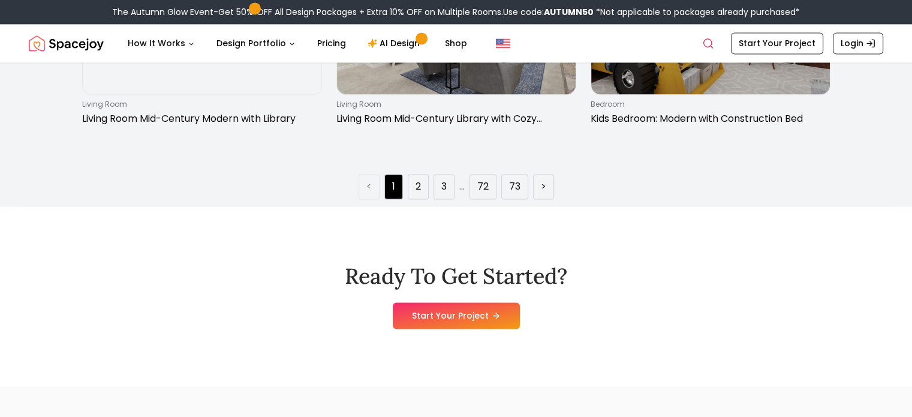
scroll to position [1964, 0]
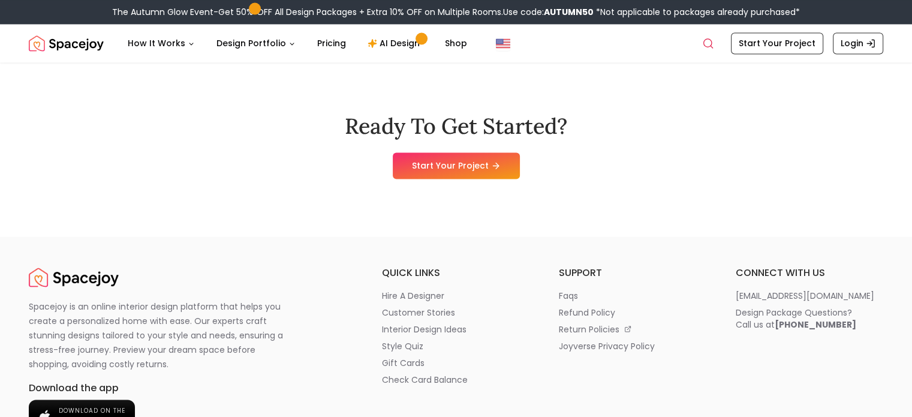
click at [416, 44] on link "2" at bounding box center [418, 36] width 5 height 14
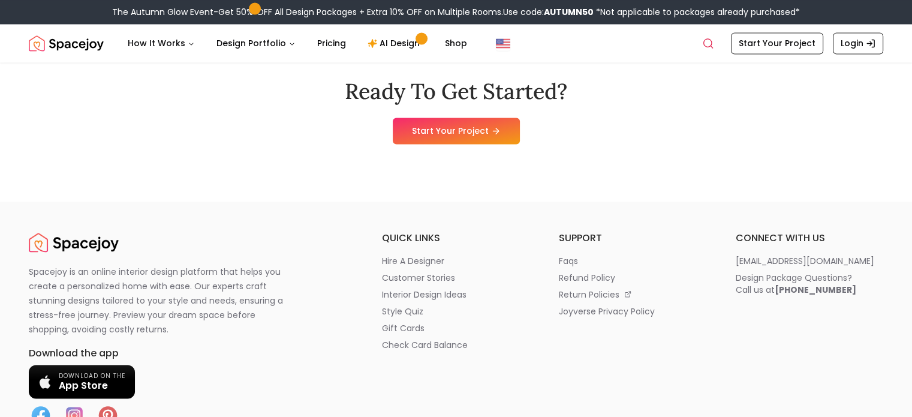
scroll to position [2147, 0]
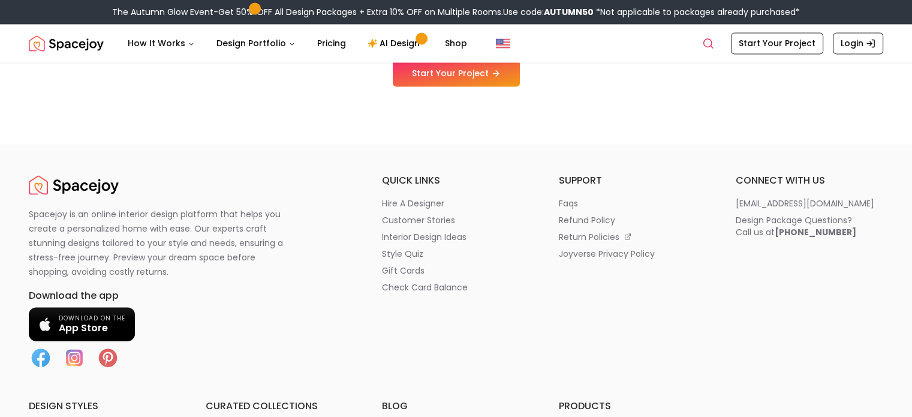
scroll to position [2211, 0]
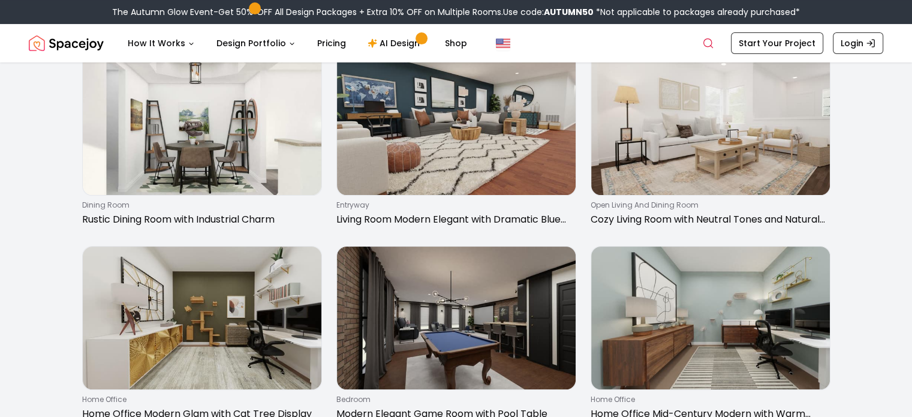
scroll to position [301, 0]
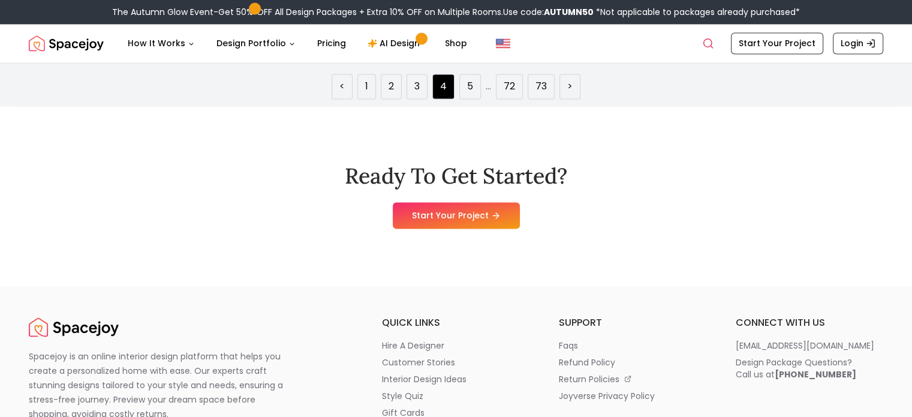
scroll to position [2060, 0]
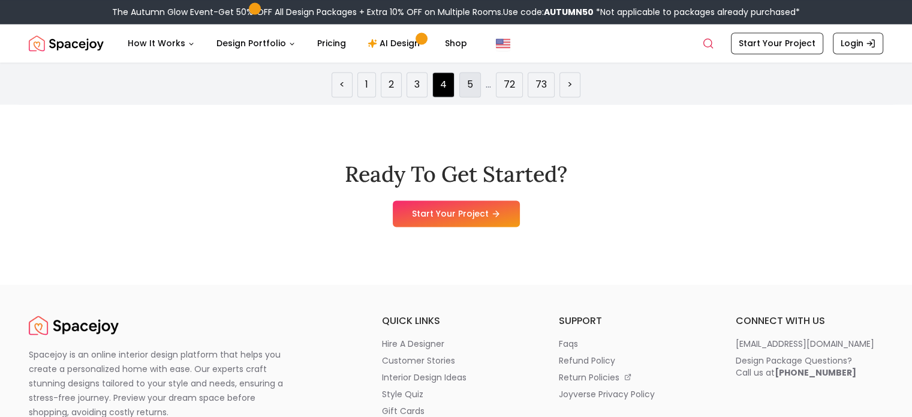
click at [468, 92] on link "5" at bounding box center [470, 84] width 6 height 14
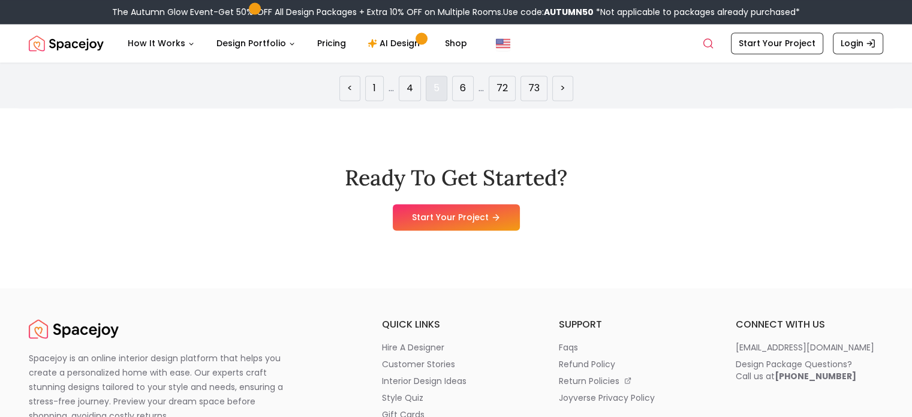
scroll to position [2058, 0]
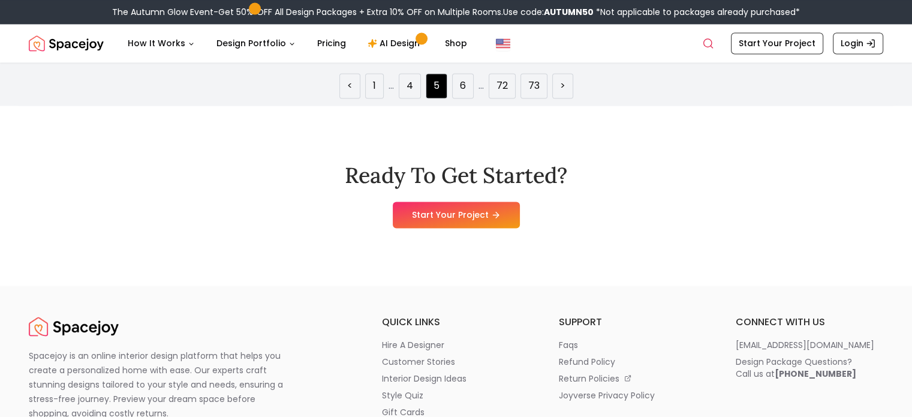
click at [461, 93] on link "6" at bounding box center [463, 86] width 6 height 14
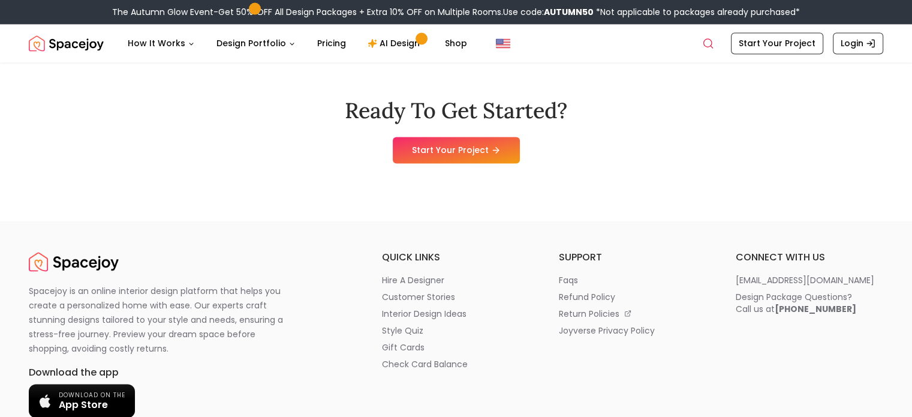
scroll to position [2136, 0]
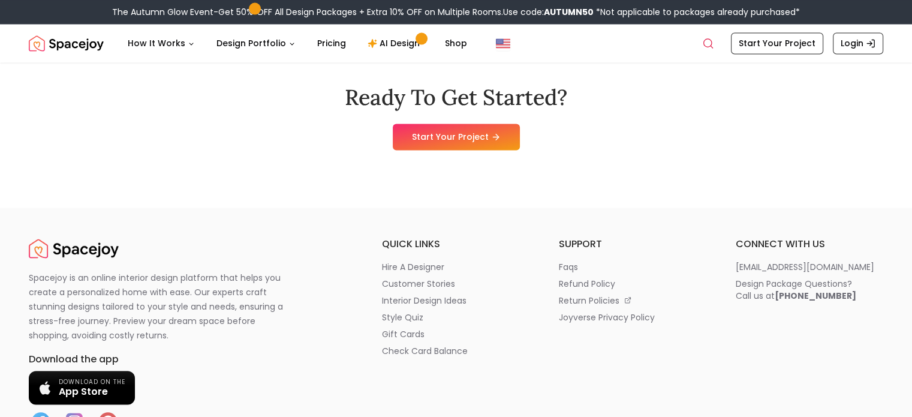
click at [464, 15] on link "7" at bounding box center [462, 8] width 6 height 14
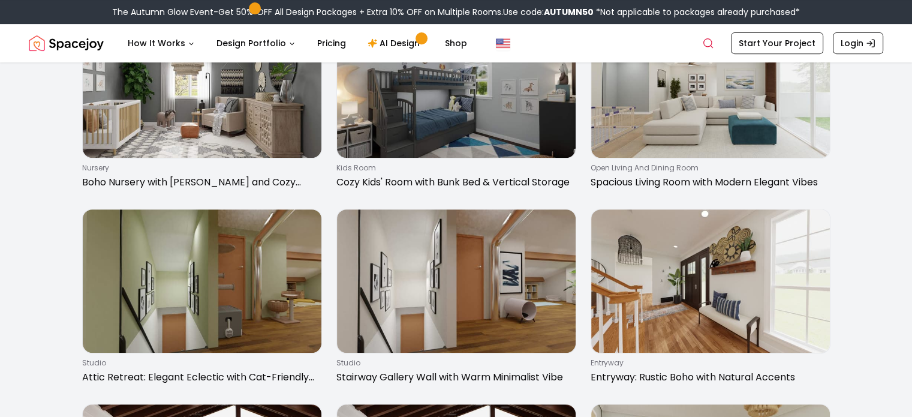
scroll to position [527, 0]
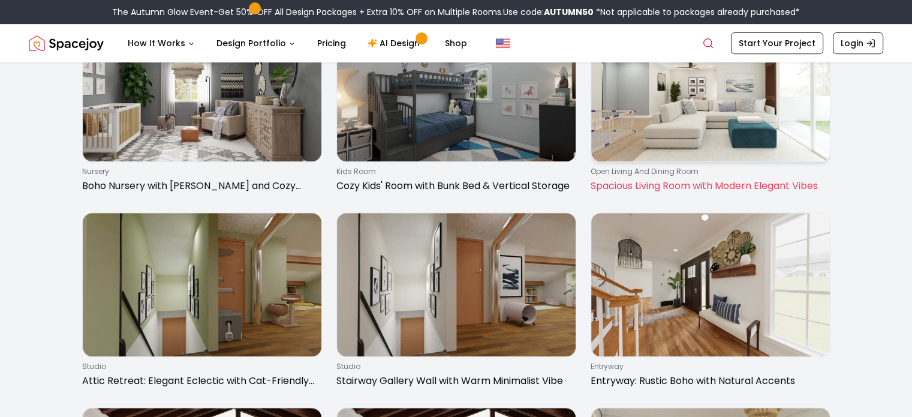
click at [701, 162] on img at bounding box center [710, 90] width 239 height 143
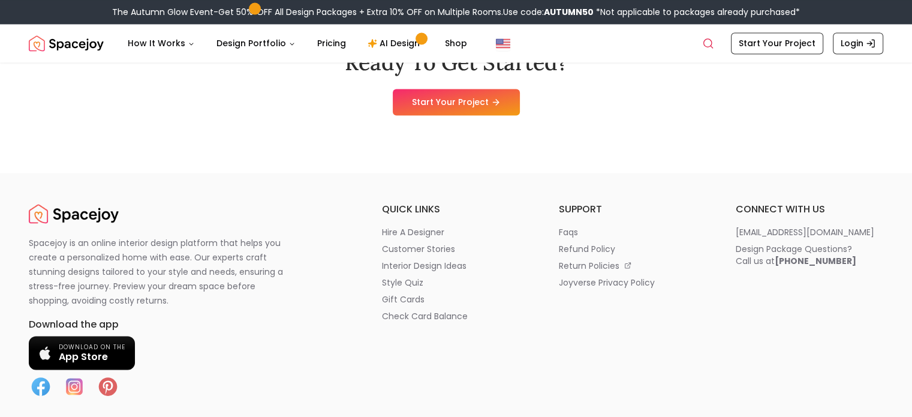
scroll to position [2173, 0]
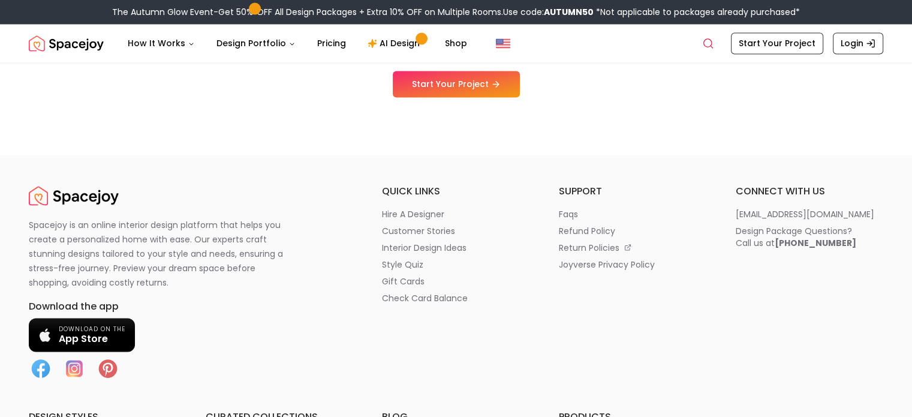
scroll to position [2190, 0]
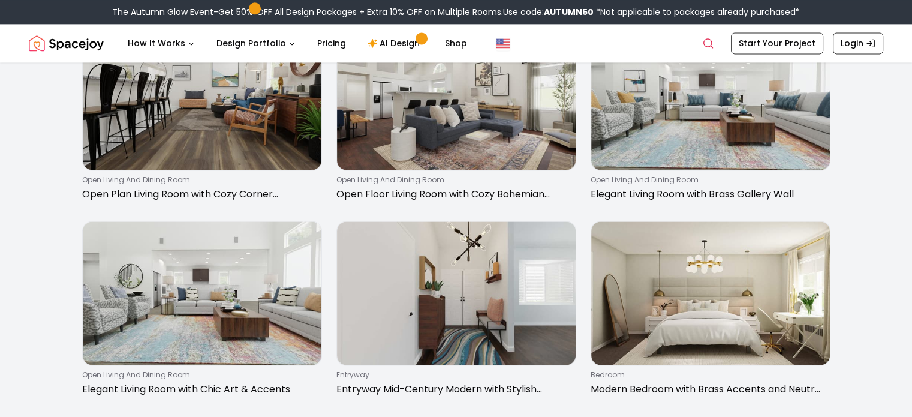
scroll to position [1690, 0]
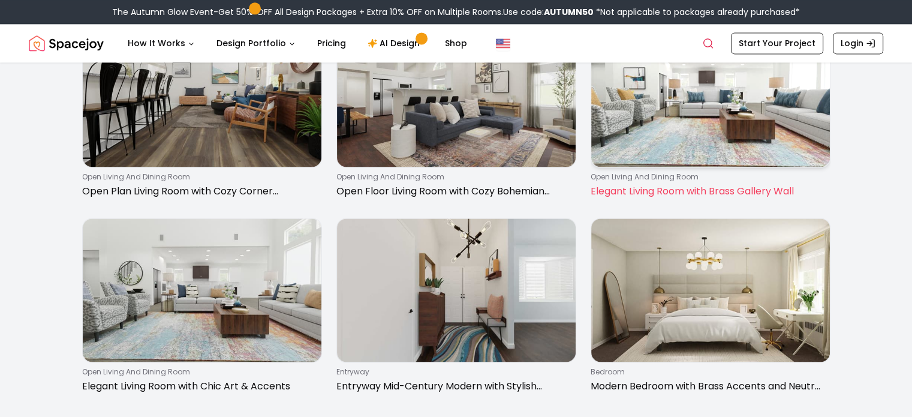
click at [727, 167] on img at bounding box center [710, 94] width 239 height 143
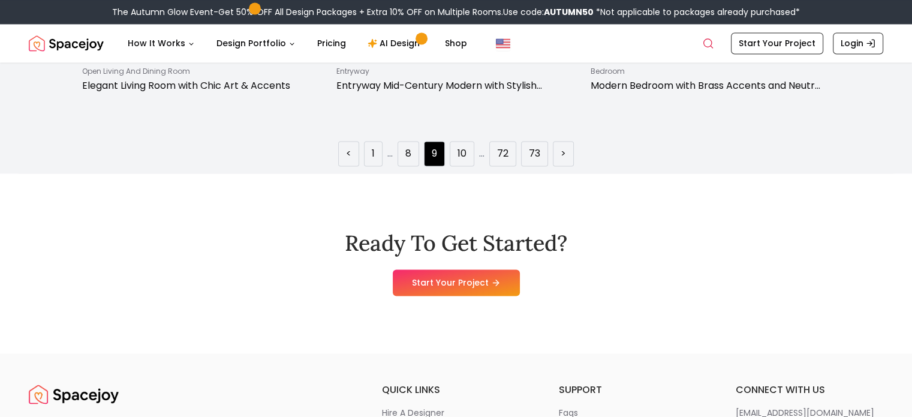
scroll to position [2004, 0]
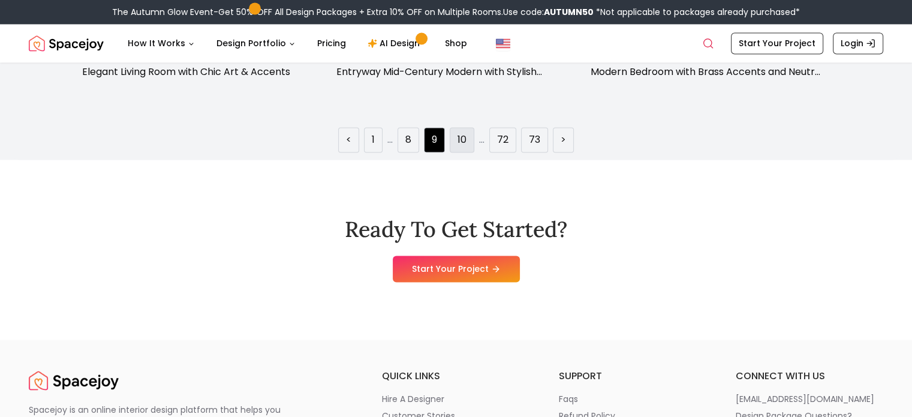
click at [463, 147] on link "10" at bounding box center [462, 140] width 9 height 14
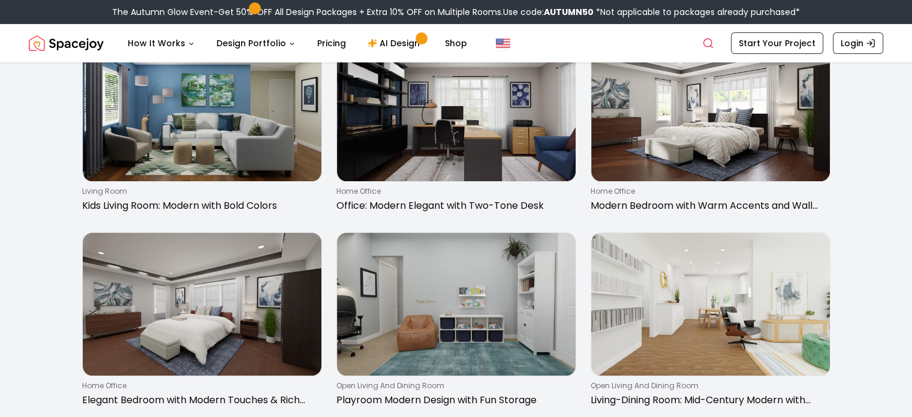
scroll to position [316, 0]
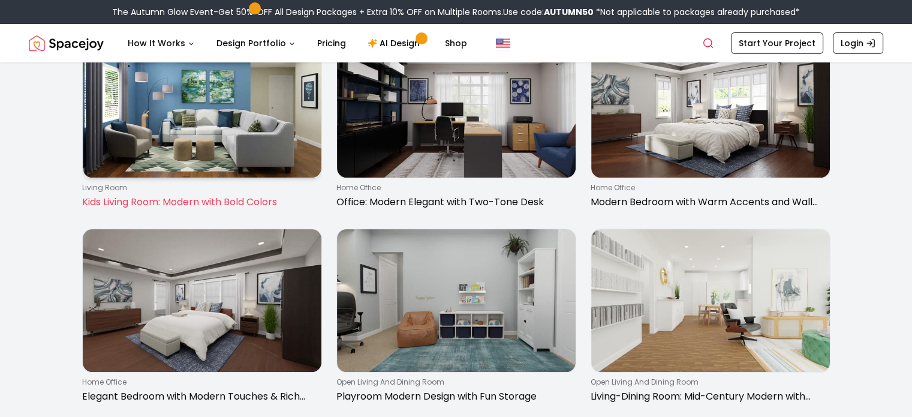
click at [226, 171] on img at bounding box center [202, 105] width 239 height 143
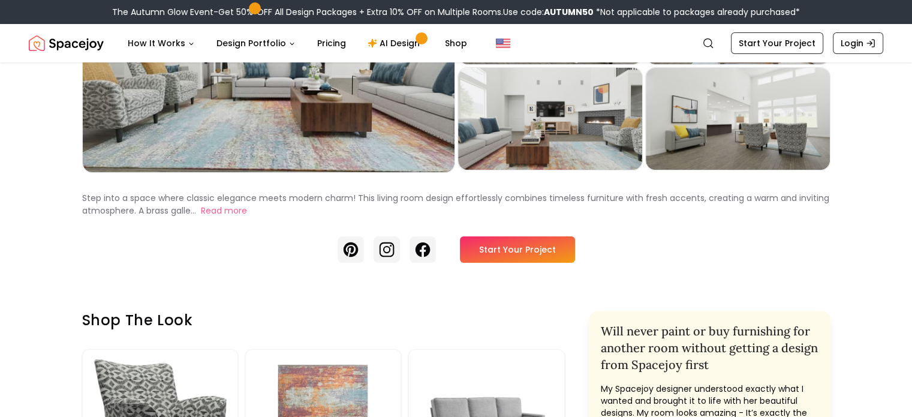
scroll to position [165, 0]
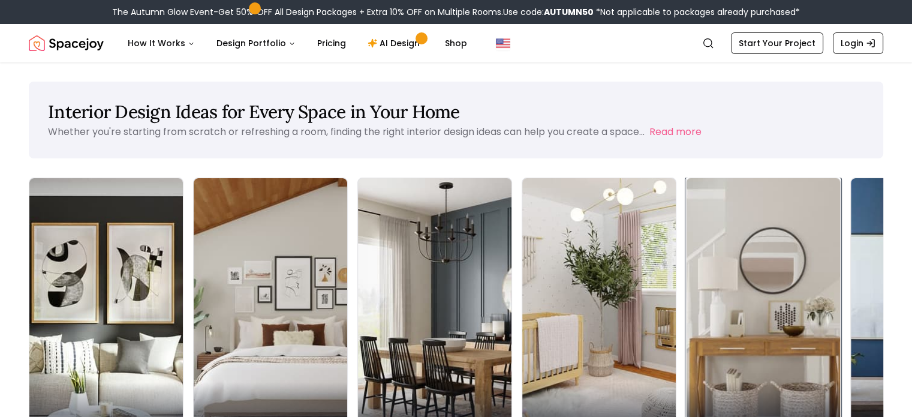
click at [687, 382] on div "Entryway" at bounding box center [764, 415] width 154 height 67
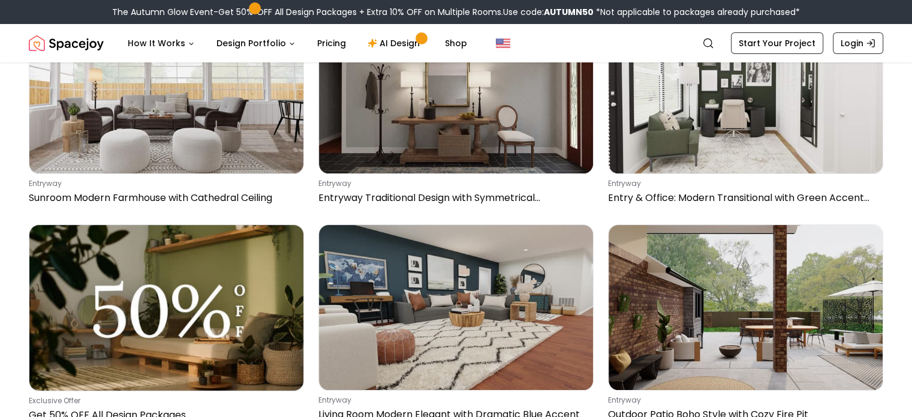
scroll to position [156, 0]
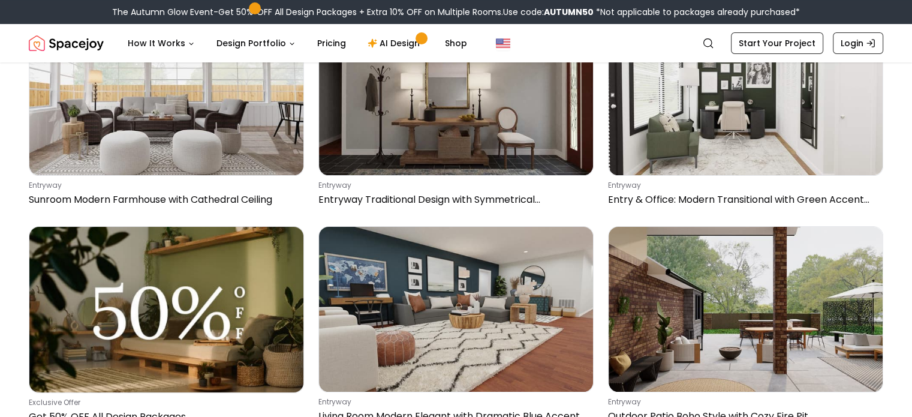
click at [464, 120] on img at bounding box center [456, 93] width 274 height 164
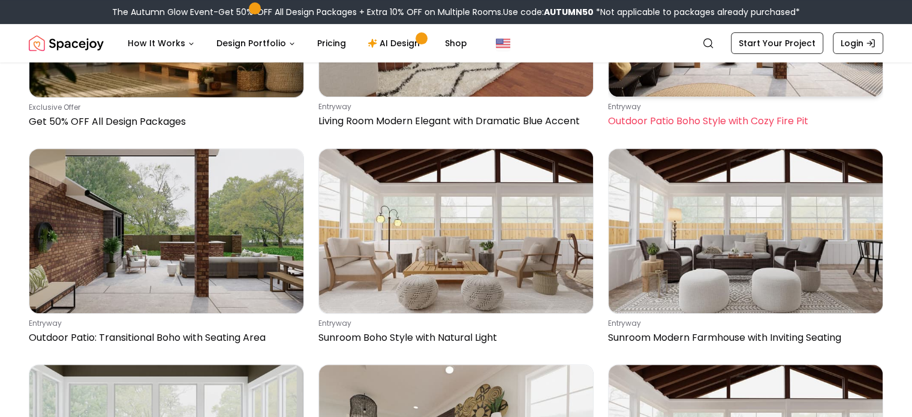
scroll to position [458, 0]
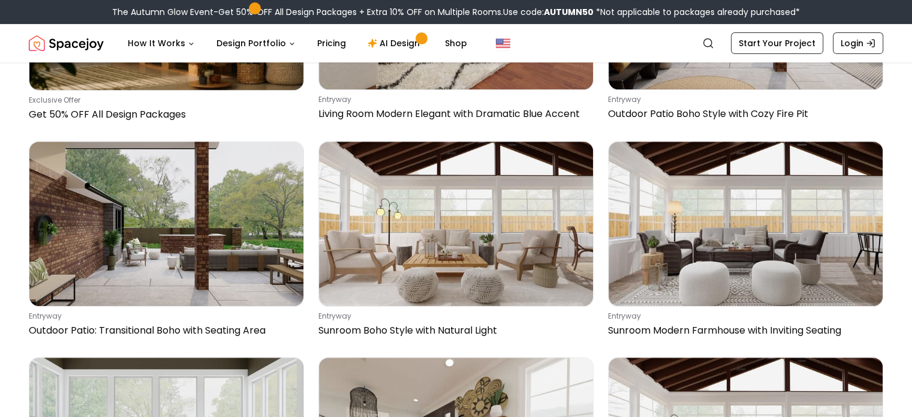
click at [0, 365] on div "Entryway Design Ideas Get the best ideas to pack more personality into your ent…" at bounding box center [456, 189] width 912 height 1170
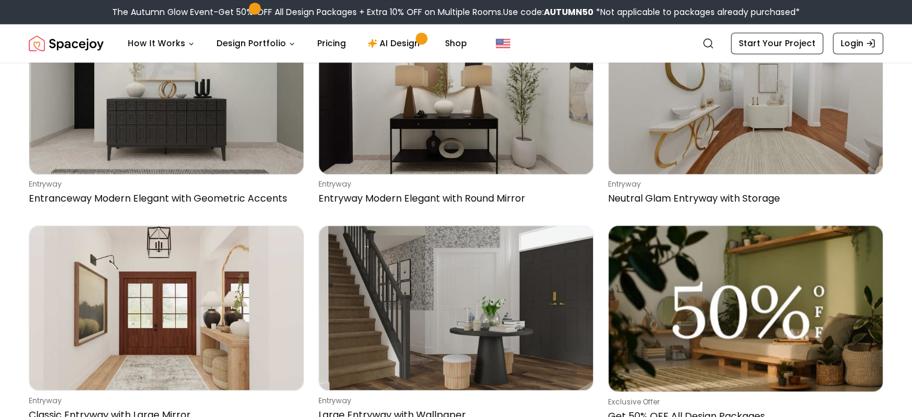
scroll to position [1888, 0]
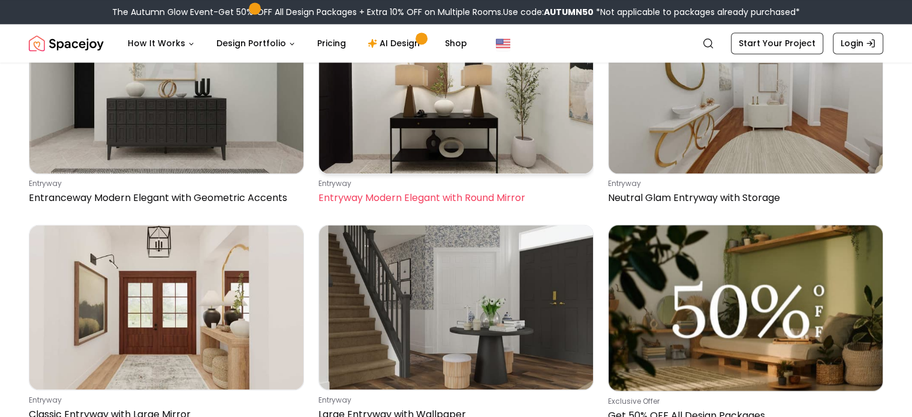
click at [492, 151] on img at bounding box center [456, 91] width 274 height 164
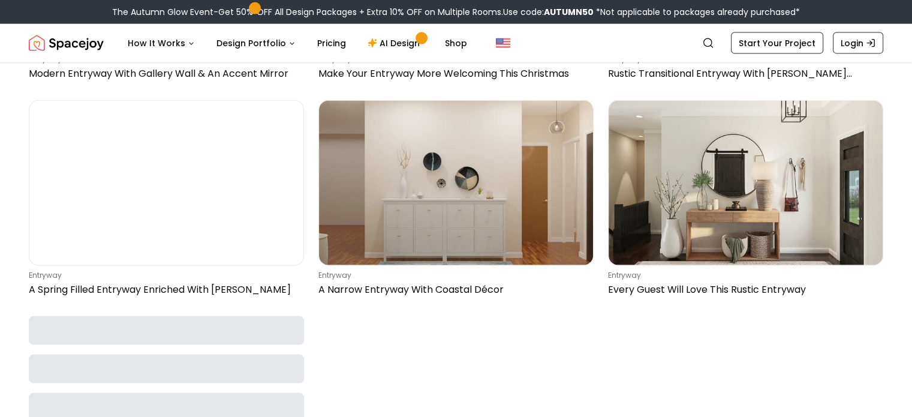
scroll to position [2676, 0]
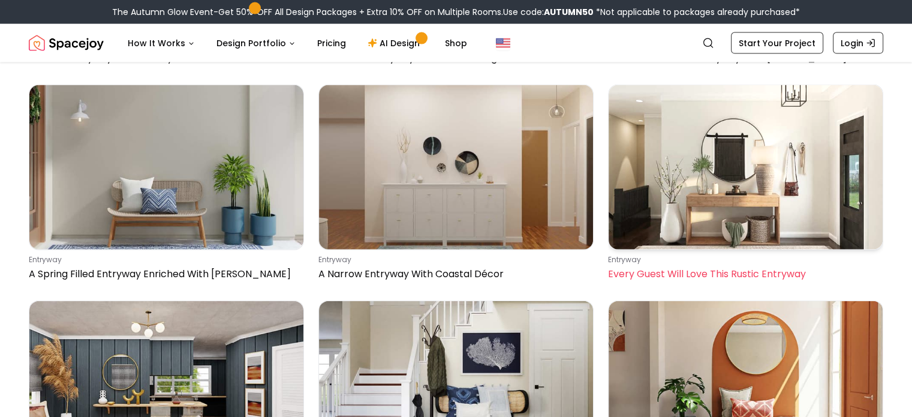
click at [744, 196] on img at bounding box center [746, 167] width 274 height 164
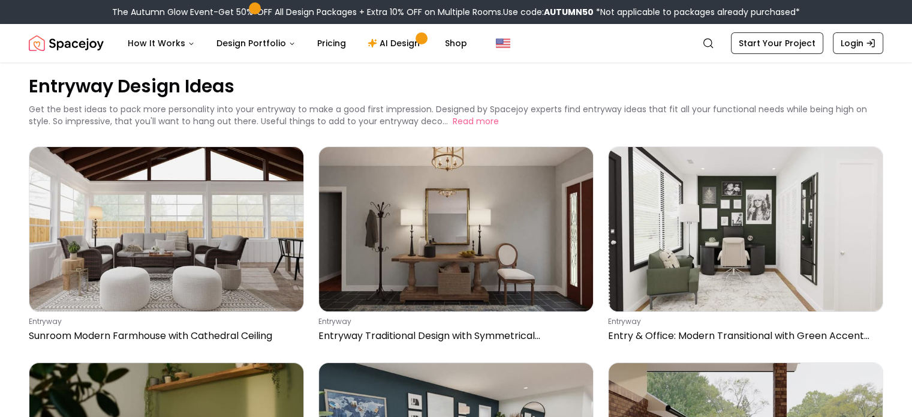
scroll to position [0, 0]
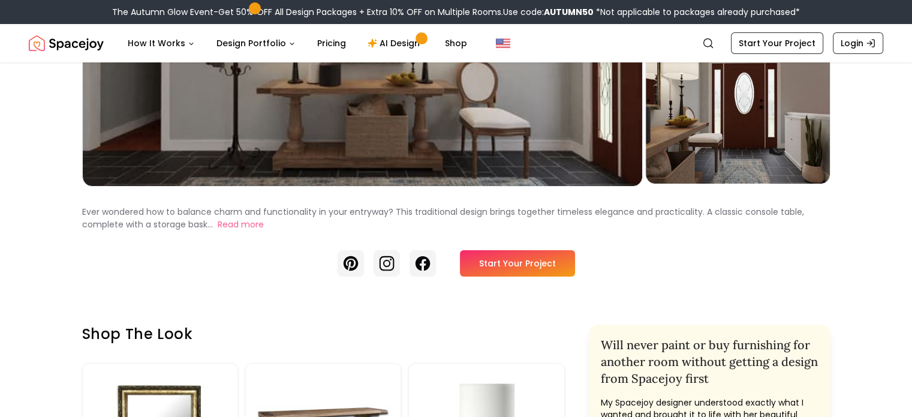
scroll to position [247, 0]
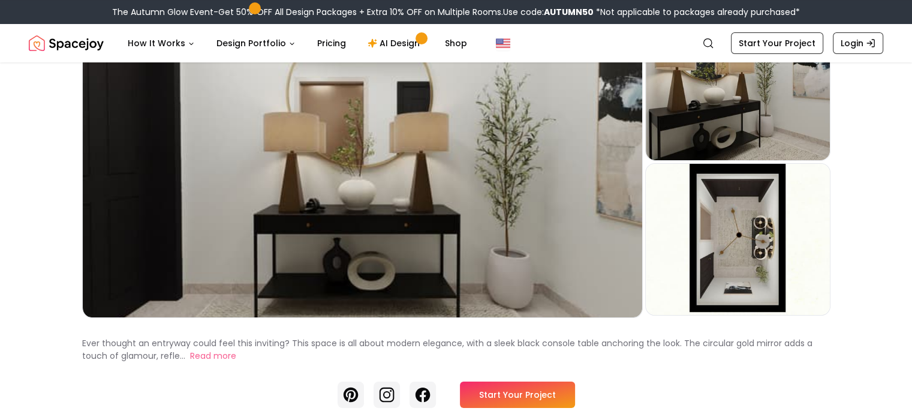
scroll to position [124, 0]
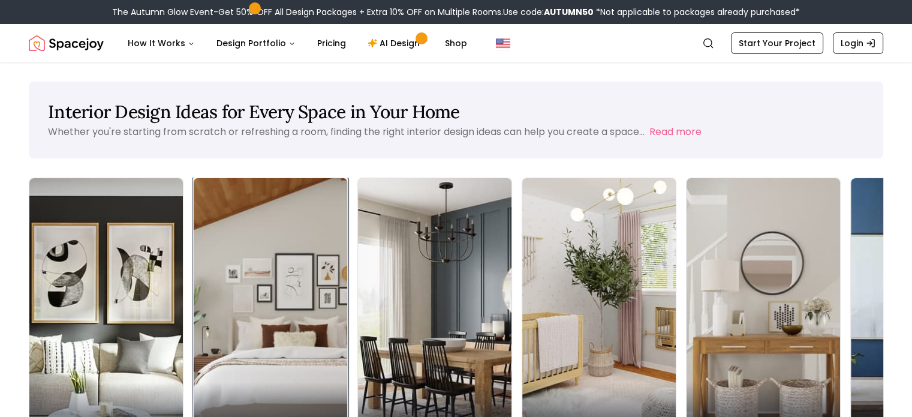
click at [194, 382] on div "Bedroom" at bounding box center [271, 415] width 154 height 67
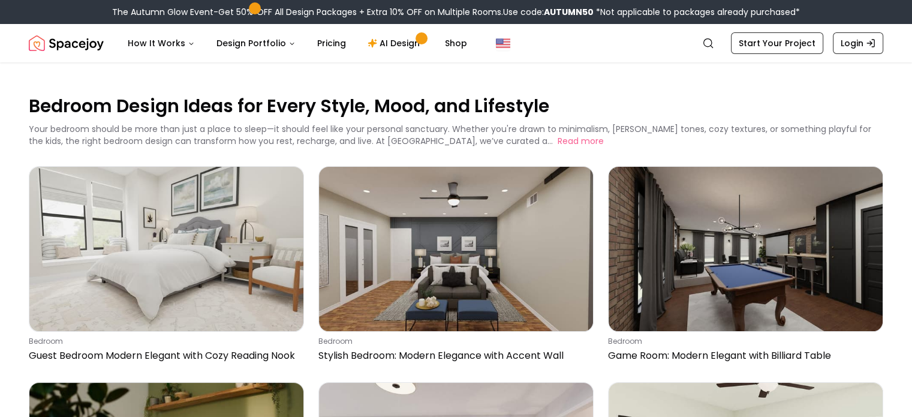
click at [224, 292] on img at bounding box center [166, 249] width 274 height 164
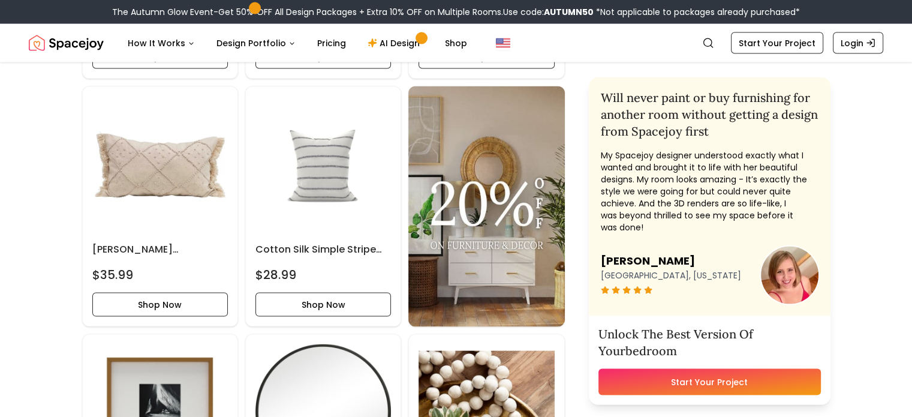
scroll to position [2407, 0]
